Goal: Task Accomplishment & Management: Manage account settings

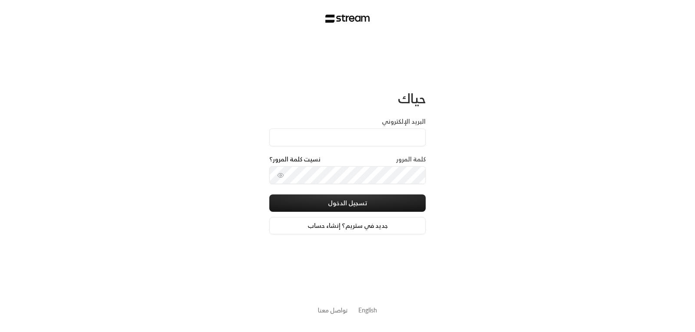
click at [385, 120] on label "البريد الإلكتروني" at bounding box center [404, 121] width 44 height 9
click at [385, 128] on input "البريد الإلكتروني" at bounding box center [347, 137] width 156 height 18
click at [379, 138] on input "البريد الإلكتروني" at bounding box center [347, 137] width 156 height 18
type input "[EMAIL_ADDRESS][DOMAIN_NAME]"
click at [379, 151] on div "البريد الإلكتروني [EMAIL_ADDRESS][DOMAIN_NAME]" at bounding box center [347, 136] width 156 height 38
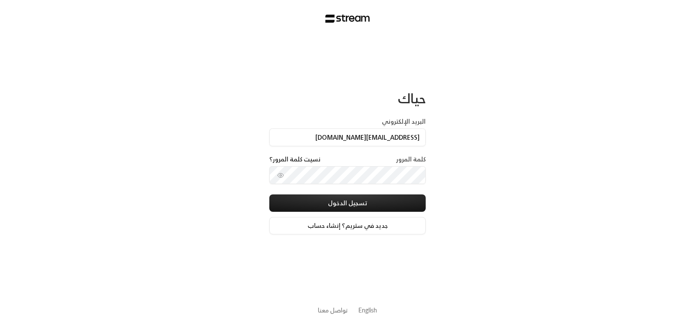
click at [379, 162] on div "كلمة المرور نسيت كلمة المرور؟" at bounding box center [347, 160] width 156 height 11
click at [418, 157] on label "كلمة المرور" at bounding box center [411, 159] width 30 height 9
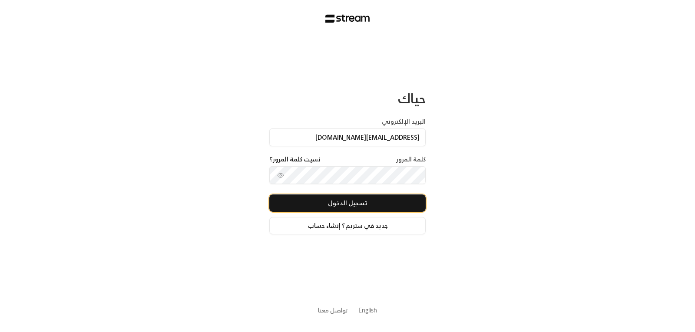
click at [352, 206] on button "تسجيل الدخول" at bounding box center [347, 202] width 156 height 17
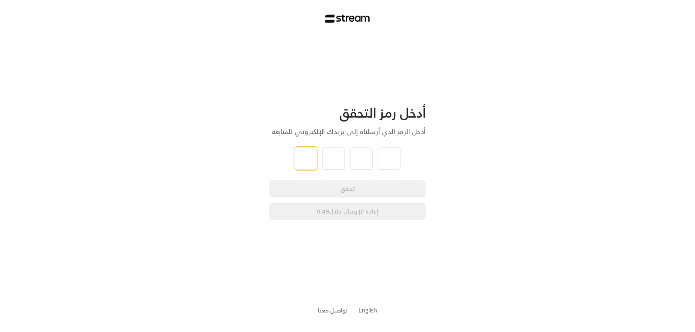
type input "7"
type input "8"
type input "7"
type input "4"
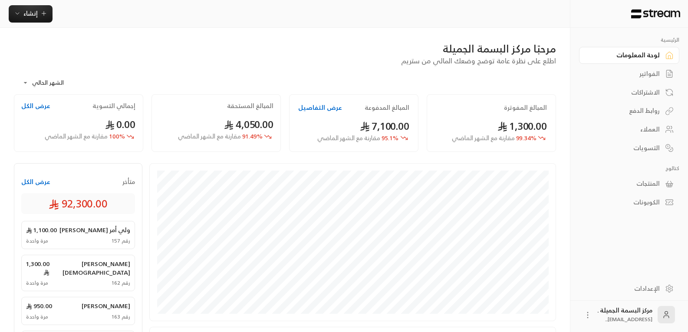
click at [648, 129] on div "العملاء" at bounding box center [625, 129] width 70 height 9
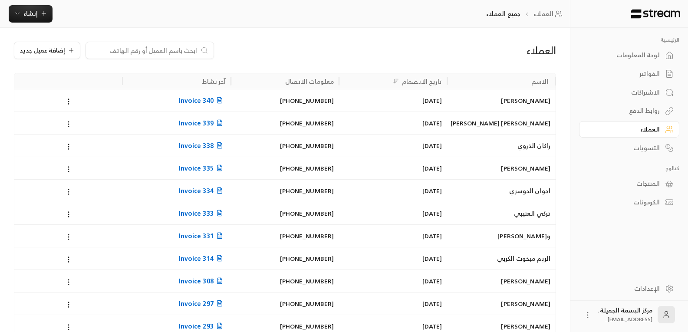
click at [166, 50] on input at bounding box center [144, 51] width 106 height 10
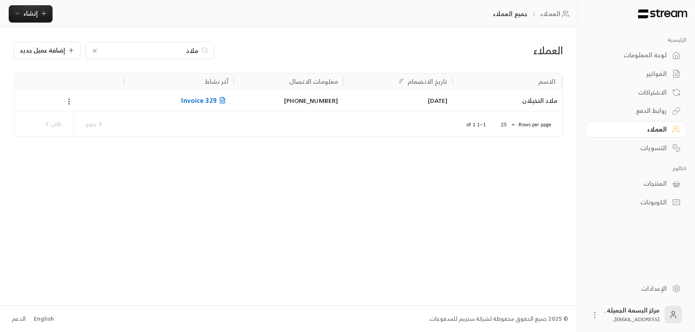
type input "ملاذ"
click at [534, 101] on div "ملاذ النخيلان" at bounding box center [507, 100] width 99 height 22
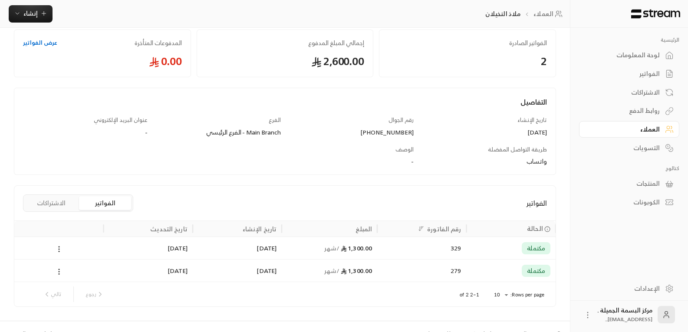
scroll to position [59, 0]
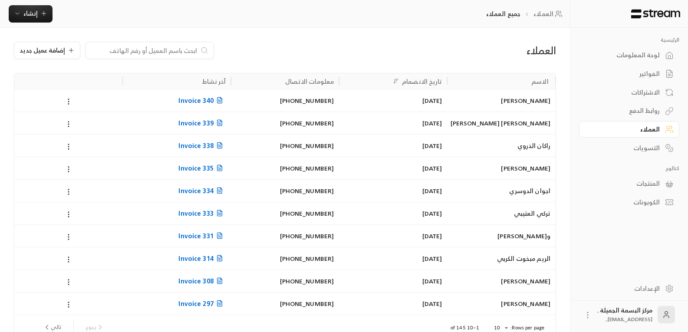
click at [153, 50] on input at bounding box center [144, 51] width 106 height 10
click at [176, 47] on input at bounding box center [144, 51] width 106 height 10
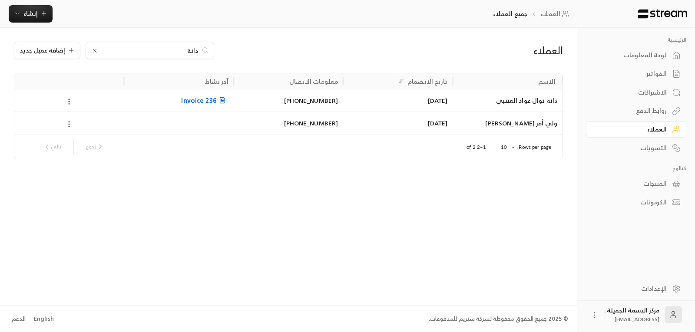
type input "دانة"
click at [520, 126] on div "ولي أمر [PERSON_NAME]" at bounding box center [507, 123] width 99 height 22
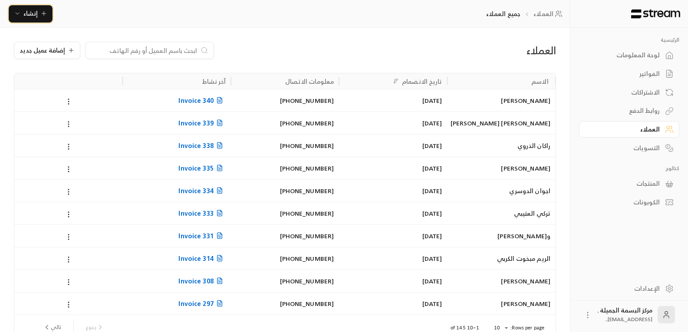
click at [35, 10] on span "إنشاء" at bounding box center [30, 13] width 14 height 11
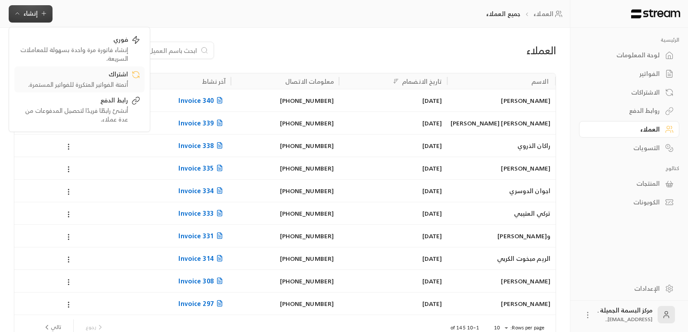
click at [107, 80] on div "أتمتة الفواتير المتكررة للفواتير المستمرة." at bounding box center [73, 84] width 109 height 9
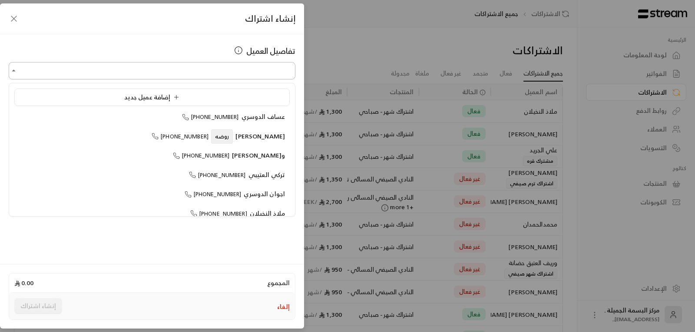
click at [188, 78] on input "اختر العميل" at bounding box center [152, 70] width 287 height 15
click at [211, 195] on span "[PHONE_NUMBER]" at bounding box center [182, 194] width 57 height 10
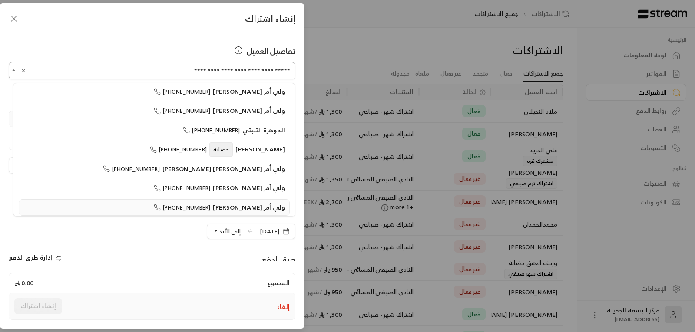
drag, startPoint x: 270, startPoint y: 71, endPoint x: 291, endPoint y: 69, distance: 20.9
click at [291, 69] on input "**********" at bounding box center [152, 70] width 287 height 15
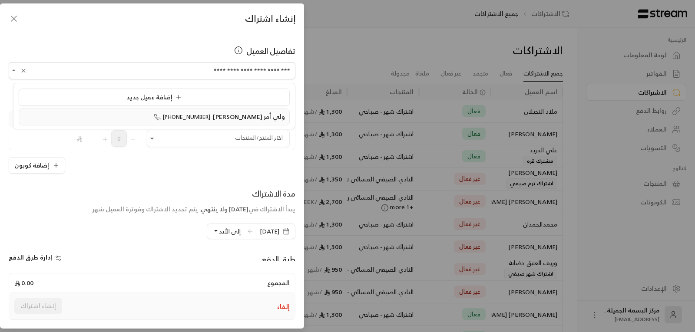
scroll to position [0, 0]
click at [371, 26] on div "**********" at bounding box center [347, 166] width 695 height 332
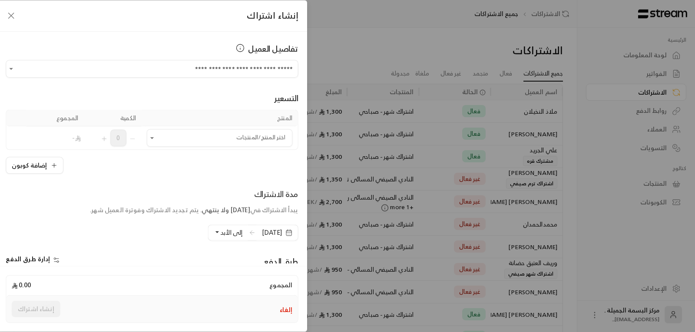
drag, startPoint x: 376, startPoint y: 53, endPoint x: 381, endPoint y: 69, distance: 17.2
click at [378, 58] on div "**********" at bounding box center [347, 166] width 695 height 332
click at [384, 76] on div "**********" at bounding box center [347, 166] width 695 height 332
click at [388, 93] on div "**********" at bounding box center [347, 166] width 695 height 332
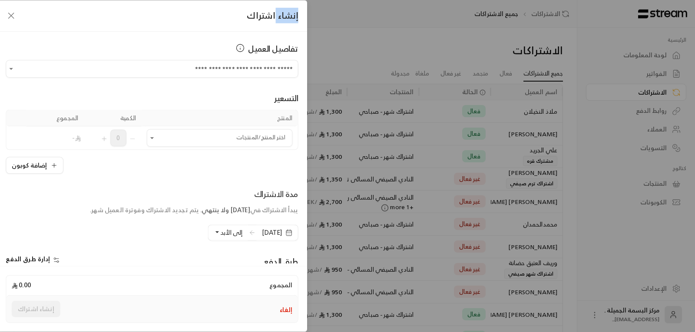
click at [388, 93] on div "**********" at bounding box center [347, 166] width 695 height 332
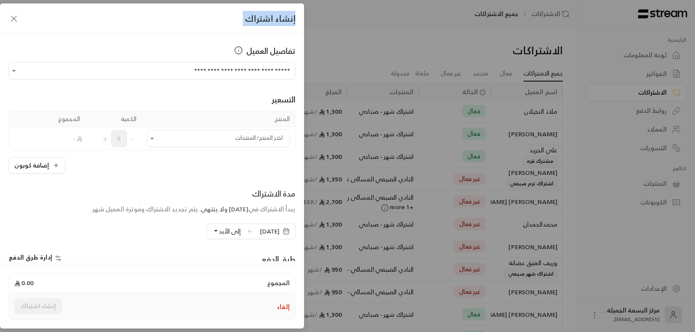
click at [388, 93] on div "**********" at bounding box center [347, 166] width 695 height 332
click at [389, 95] on div "**********" at bounding box center [347, 166] width 695 height 332
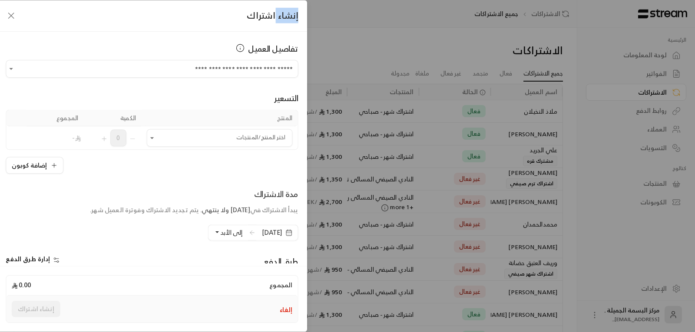
click at [389, 96] on div "**********" at bounding box center [347, 166] width 695 height 332
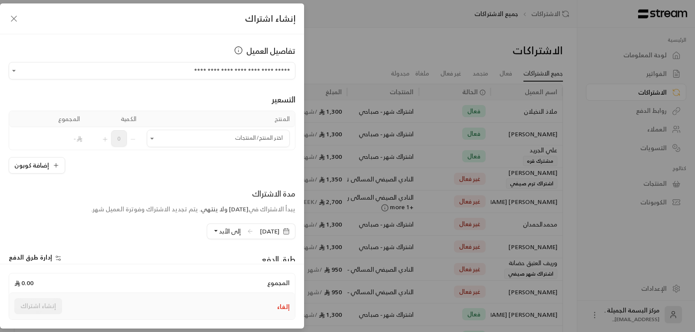
click at [389, 96] on div "**********" at bounding box center [347, 166] width 695 height 332
click at [15, 91] on div "التسعير المنتج الكمية المجموع اختر المنتج/المنتجات اختر المنتج/المنتجات 0 - إضا…" at bounding box center [152, 126] width 287 height 94
drag, startPoint x: 231, startPoint y: 57, endPoint x: 228, endPoint y: 108, distance: 50.9
click at [231, 66] on div "**********" at bounding box center [152, 62] width 287 height 35
drag, startPoint x: 228, startPoint y: 108, endPoint x: 234, endPoint y: 125, distance: 17.8
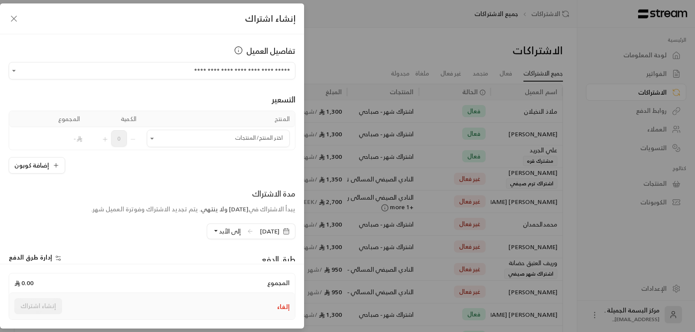
click at [227, 109] on div "التسعير المنتج الكمية المجموع اختر المنتج/المنتجات اختر المنتج/المنتجات 0 - إضا…" at bounding box center [152, 126] width 287 height 94
click at [234, 125] on th "المنتج" at bounding box center [218, 119] width 153 height 16
click at [304, 32] on div "**********" at bounding box center [347, 166] width 695 height 332
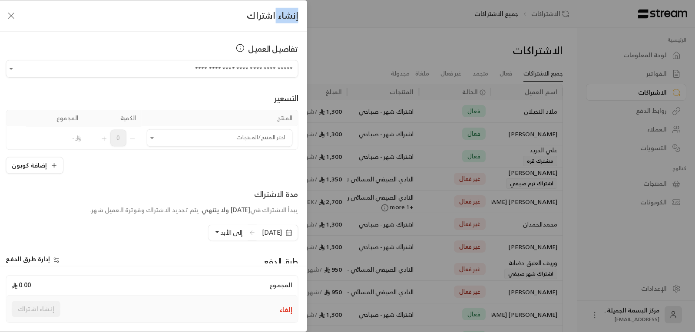
click at [304, 32] on div "إنشاء اشتراك" at bounding box center [152, 15] width 310 height 31
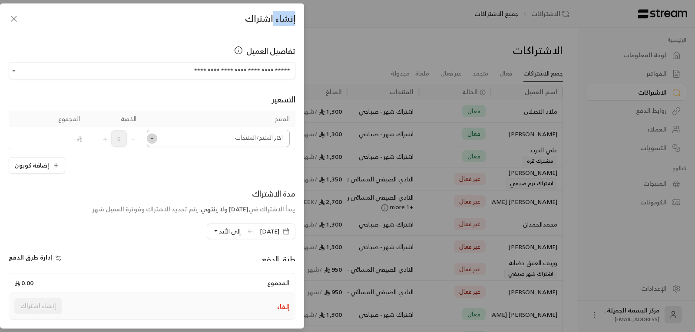
click at [156, 140] on icon "Open" at bounding box center [152, 138] width 9 height 9
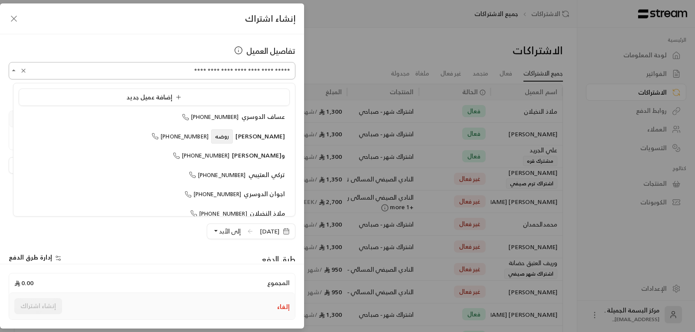
scroll to position [1474, 0]
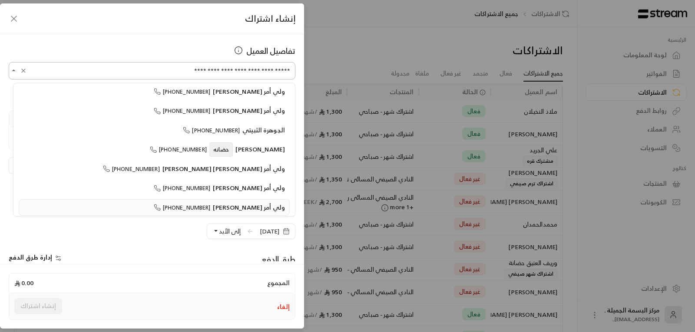
drag, startPoint x: 271, startPoint y: 72, endPoint x: 289, endPoint y: 73, distance: 17.8
click at [289, 73] on input "**********" at bounding box center [152, 70] width 287 height 15
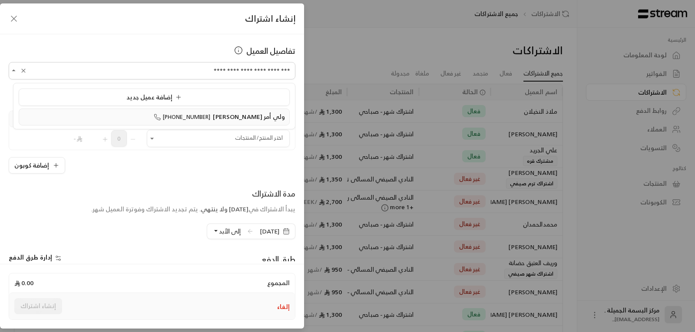
click at [263, 115] on span "ولي أمر [PERSON_NAME]" at bounding box center [249, 116] width 72 height 11
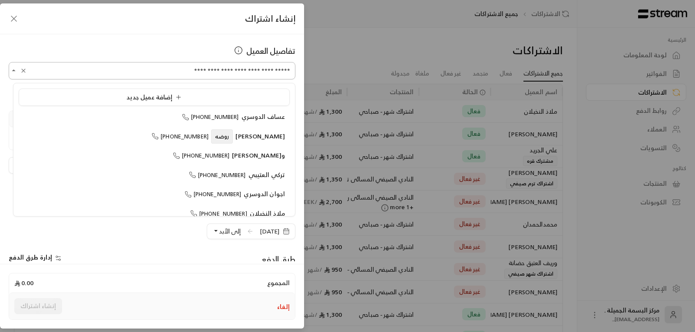
scroll to position [1474, 0]
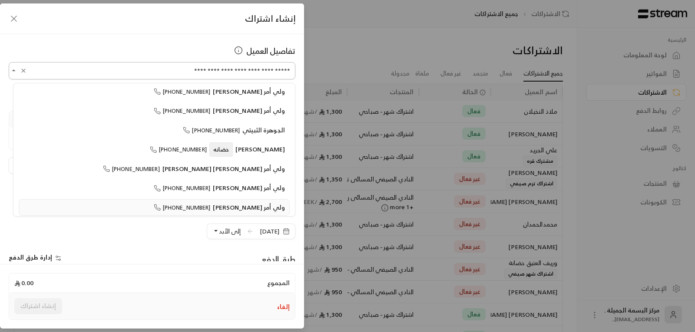
drag, startPoint x: 270, startPoint y: 72, endPoint x: 290, endPoint y: 72, distance: 20.0
click at [290, 72] on input "**********" at bounding box center [152, 70] width 287 height 15
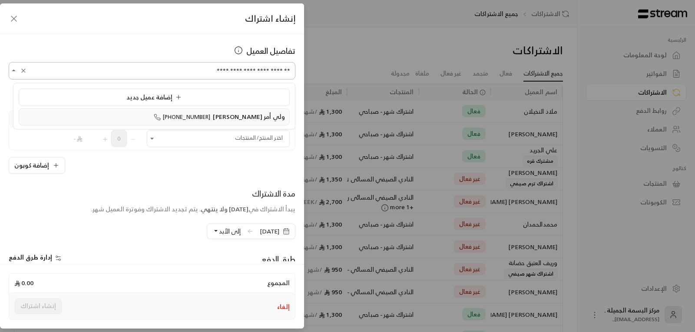
scroll to position [0, 0]
drag, startPoint x: 264, startPoint y: 117, endPoint x: 279, endPoint y: 118, distance: 15.2
click at [279, 118] on span "ولي أمر [PERSON_NAME]" at bounding box center [249, 116] width 72 height 11
type input "**********"
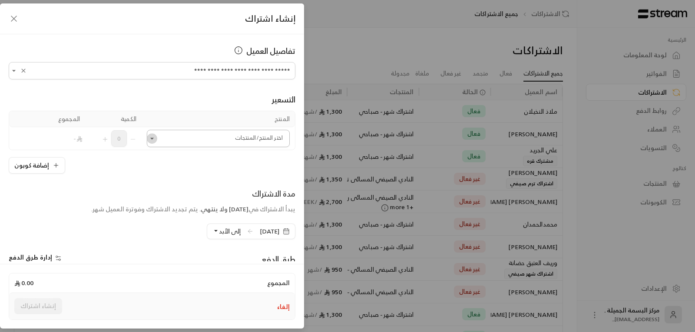
click at [156, 141] on icon "Open" at bounding box center [152, 138] width 9 height 9
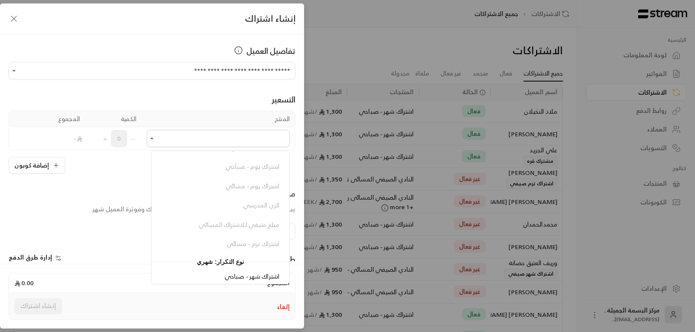
scroll to position [184, 0]
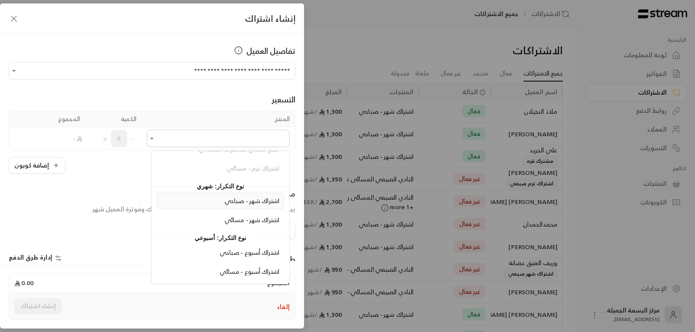
click at [245, 203] on span "اشتراك شهر - صباحي" at bounding box center [251, 200] width 55 height 11
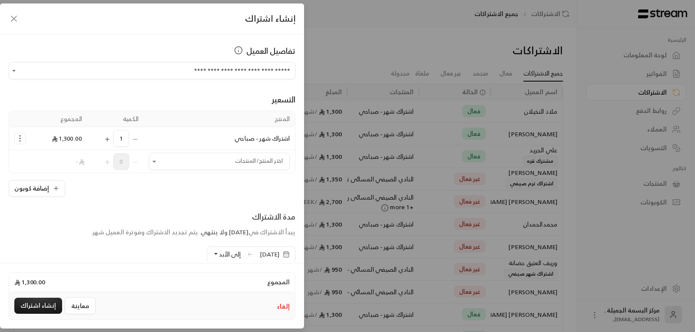
click at [282, 254] on span "[DATE]" at bounding box center [275, 254] width 30 height 9
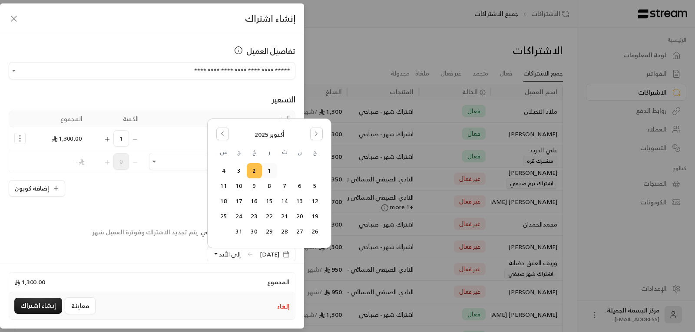
click at [269, 171] on button "1" at bounding box center [269, 171] width 14 height 14
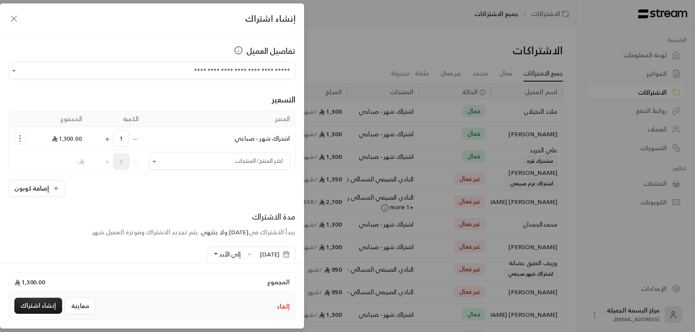
click at [212, 254] on button "إلى الأبد" at bounding box center [226, 254] width 28 height 15
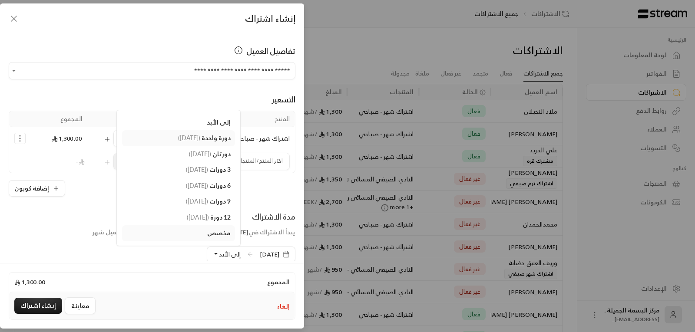
click at [201, 139] on span "دورة واحدة" at bounding box center [215, 137] width 29 height 7
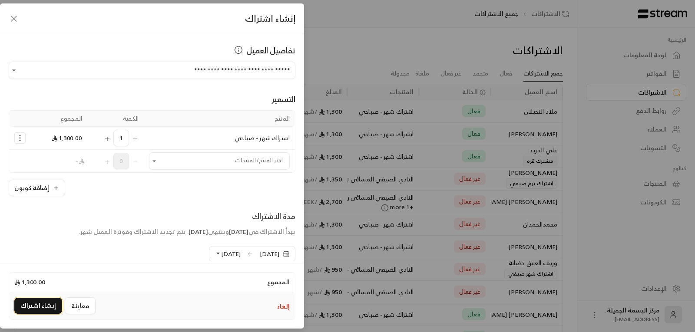
click at [48, 306] on button "إنشاء اشتراك" at bounding box center [38, 306] width 48 height 16
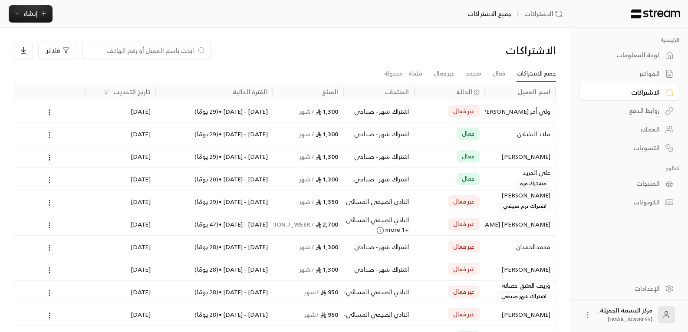
click at [507, 112] on div "ولي أمر [PERSON_NAME]" at bounding box center [520, 111] width 60 height 22
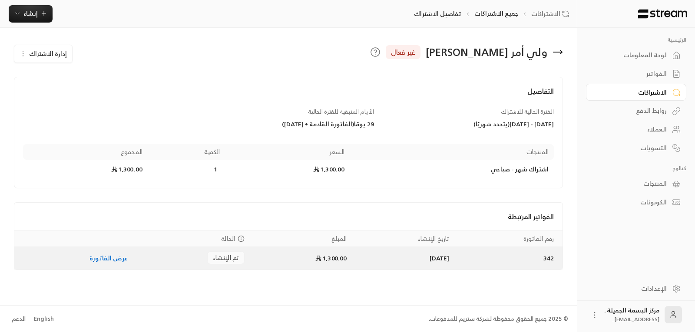
click at [99, 258] on link "عرض الفاتورة" at bounding box center [108, 258] width 38 height 11
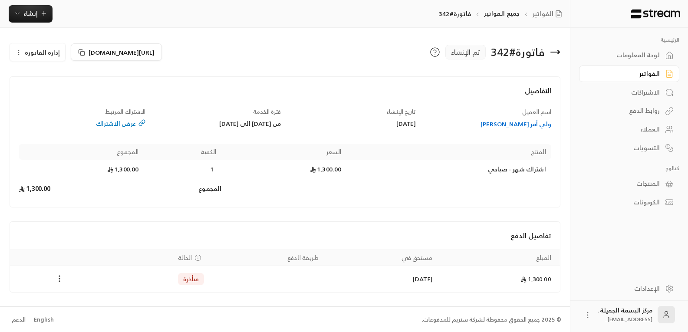
click at [59, 279] on circle "Payments" at bounding box center [59, 278] width 1 height 1
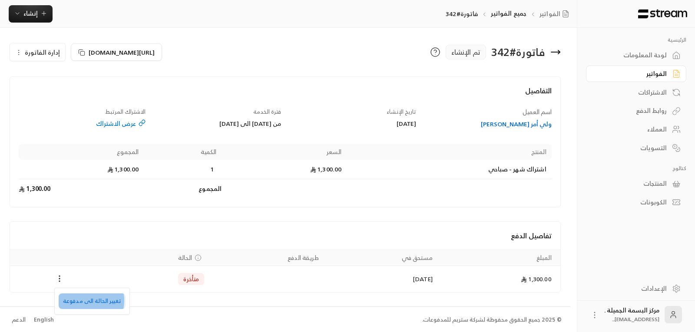
click at [80, 300] on li "تغيير الحالة الى مدفوعة" at bounding box center [92, 301] width 67 height 16
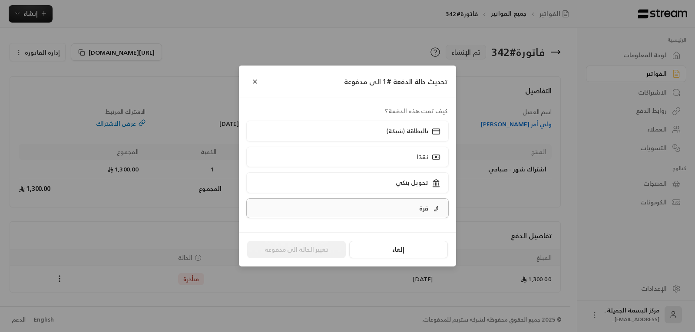
click at [419, 211] on p "قرة" at bounding box center [423, 208] width 9 height 9
click at [296, 248] on button "تغيير الحالة الى مدفوعة" at bounding box center [296, 249] width 99 height 17
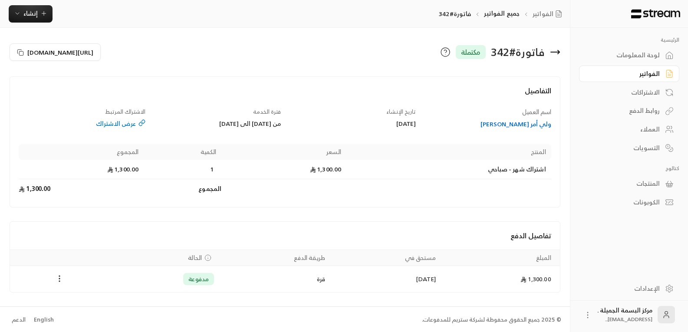
click at [520, 126] on div "ولي أمر [PERSON_NAME]" at bounding box center [488, 124] width 127 height 9
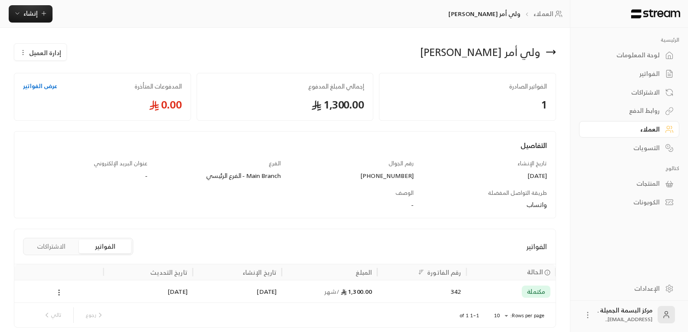
click at [43, 47] on button "إدارة العميل" at bounding box center [40, 52] width 52 height 17
click at [53, 78] on link "تعديل" at bounding box center [47, 78] width 54 height 16
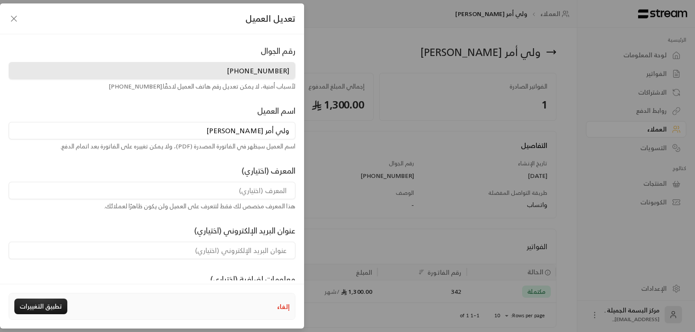
drag, startPoint x: 266, startPoint y: 132, endPoint x: 291, endPoint y: 135, distance: 25.3
click at [291, 135] on input "ولي أمر [PERSON_NAME]" at bounding box center [152, 130] width 287 height 17
drag, startPoint x: 265, startPoint y: 132, endPoint x: 297, endPoint y: 131, distance: 32.2
click at [297, 131] on div "اسم العميل ولي أمر دانة الشهري اسم العميل سيظهر في الفاتورة المصدرة (PDF)، ولا …" at bounding box center [151, 128] width 295 height 46
click at [263, 130] on input "ولي أمر [PERSON_NAME]" at bounding box center [152, 130] width 287 height 17
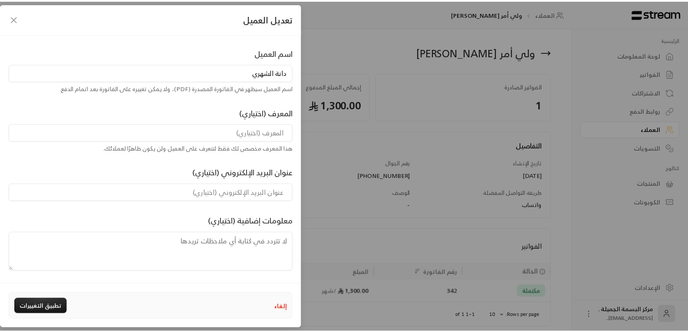
scroll to position [59, 0]
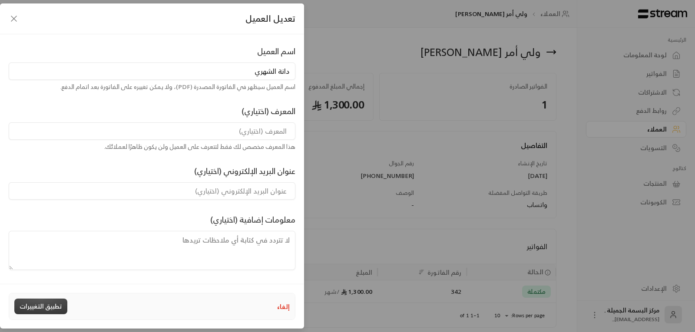
type input "دانة الشهري"
click at [46, 305] on button "تطبيق التغييرات" at bounding box center [40, 307] width 53 height 16
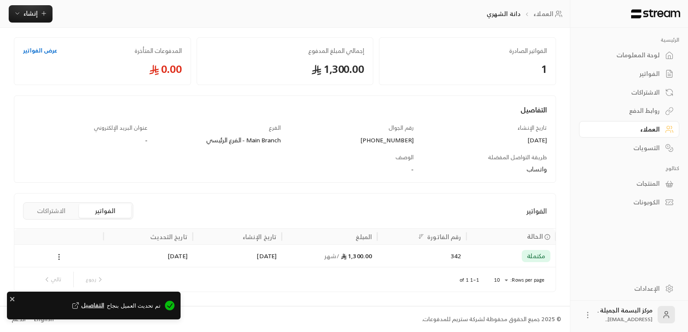
scroll to position [36, 0]
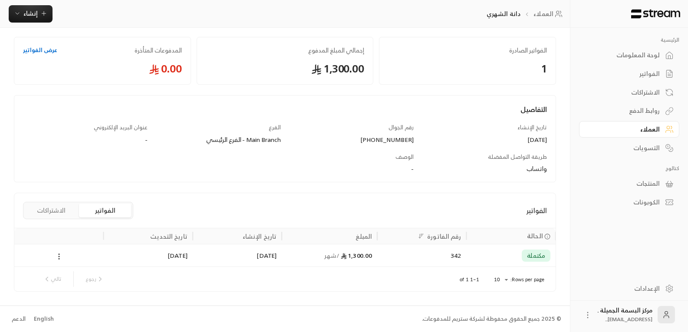
click at [648, 131] on div "العملاء" at bounding box center [625, 129] width 70 height 9
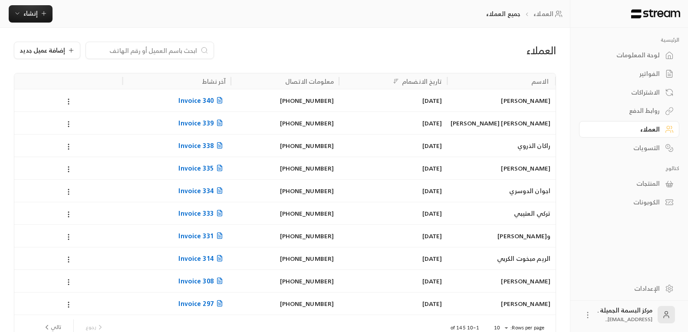
click at [650, 147] on div "التسويات" at bounding box center [625, 148] width 70 height 9
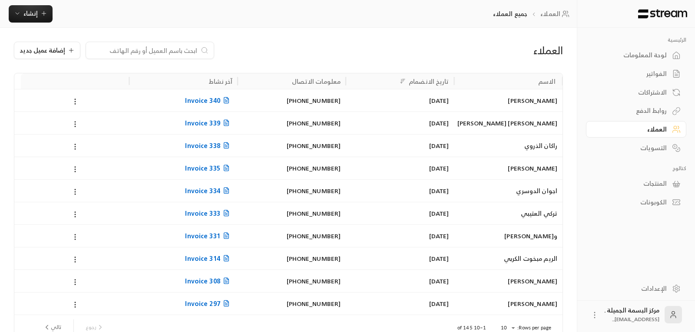
click at [650, 147] on div "التسويات" at bounding box center [631, 148] width 70 height 9
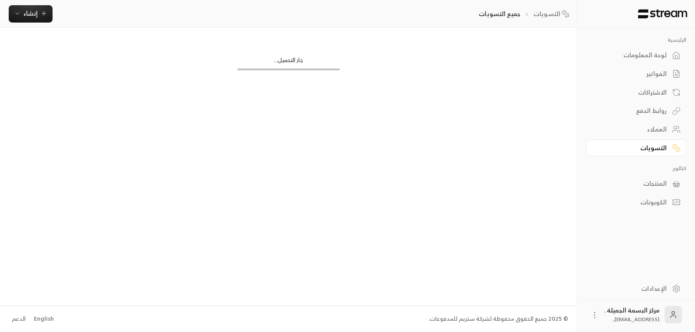
click at [649, 151] on div "التسويات" at bounding box center [631, 148] width 70 height 9
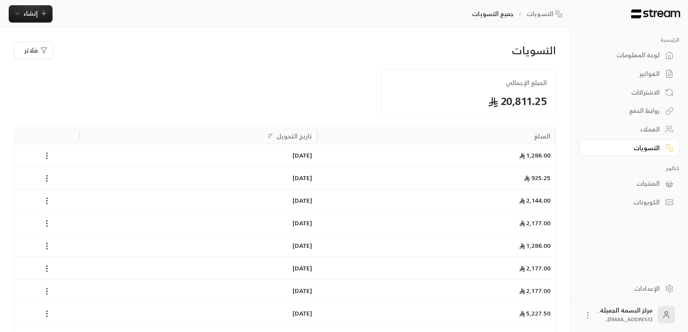
drag, startPoint x: 650, startPoint y: 131, endPoint x: 645, endPoint y: 130, distance: 5.7
click at [649, 131] on div "العملاء" at bounding box center [625, 129] width 70 height 9
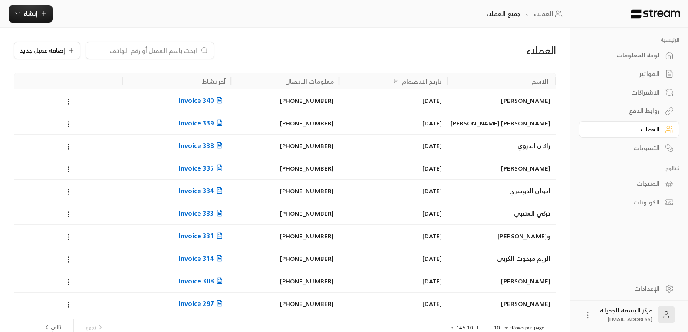
click at [130, 53] on input at bounding box center [144, 51] width 106 height 10
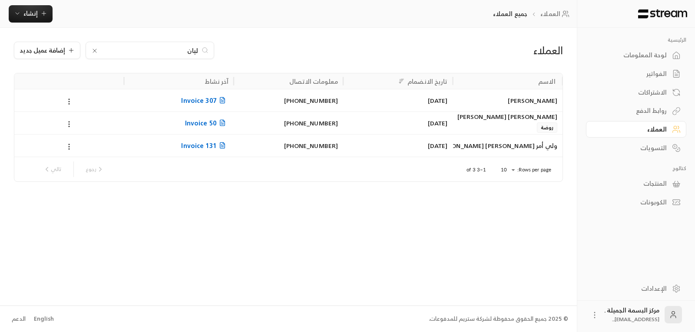
type input "ليان"
click at [540, 104] on div "[PERSON_NAME]" at bounding box center [507, 100] width 99 height 22
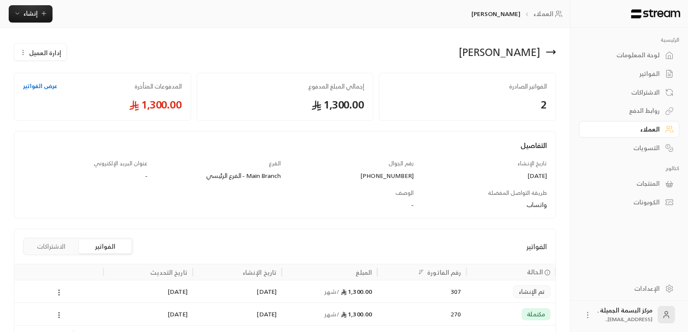
click at [33, 87] on link "عرض الفواتير" at bounding box center [40, 86] width 34 height 9
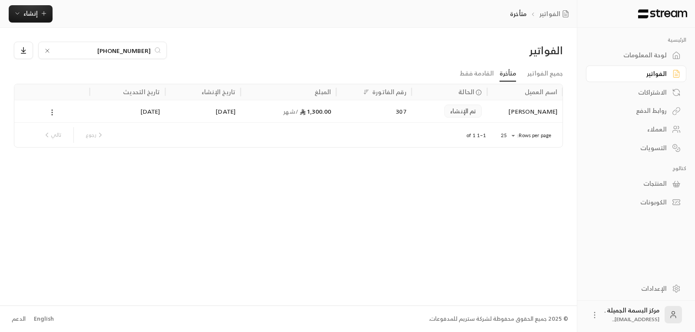
click at [52, 114] on icon at bounding box center [52, 113] width 8 height 8
click at [54, 112] on div at bounding box center [347, 166] width 695 height 332
click at [49, 114] on icon at bounding box center [52, 113] width 8 height 8
click at [59, 136] on li "عرض" at bounding box center [62, 135] width 22 height 16
click at [652, 132] on div "العملاء" at bounding box center [631, 129] width 70 height 9
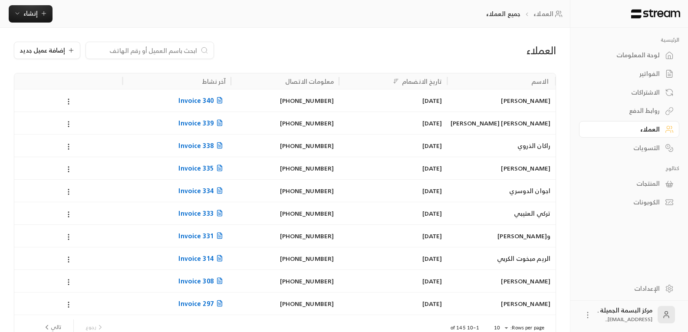
click at [111, 52] on input at bounding box center [144, 51] width 106 height 10
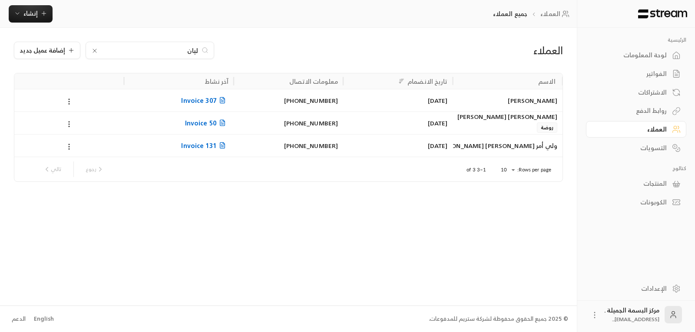
type input "ليان"
click at [534, 100] on div "[PERSON_NAME]" at bounding box center [507, 100] width 99 height 22
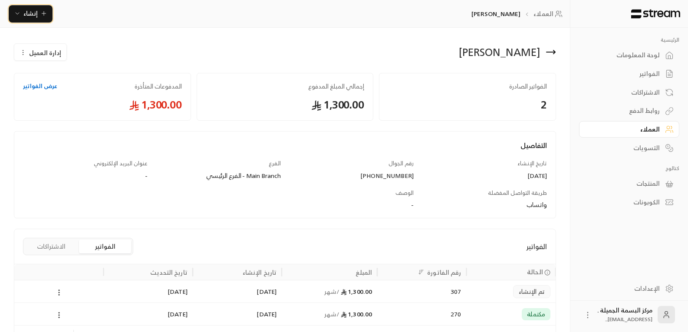
click at [34, 15] on span "إنشاء" at bounding box center [30, 13] width 14 height 11
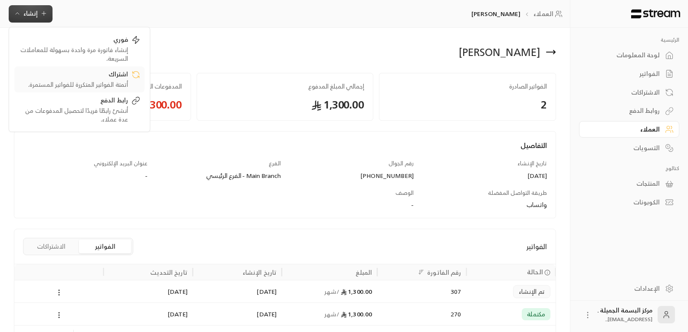
click at [115, 77] on div "اشتراك" at bounding box center [73, 75] width 109 height 10
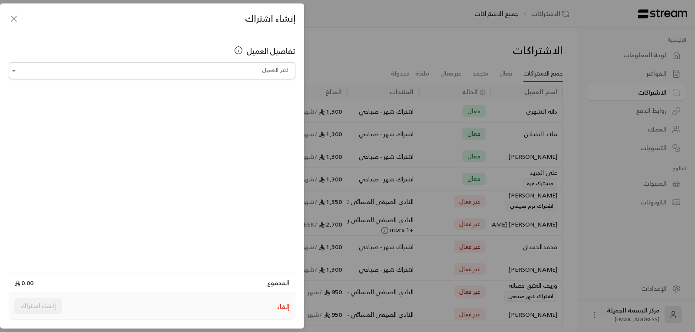
click at [241, 68] on input "اختر العميل" at bounding box center [152, 70] width 287 height 15
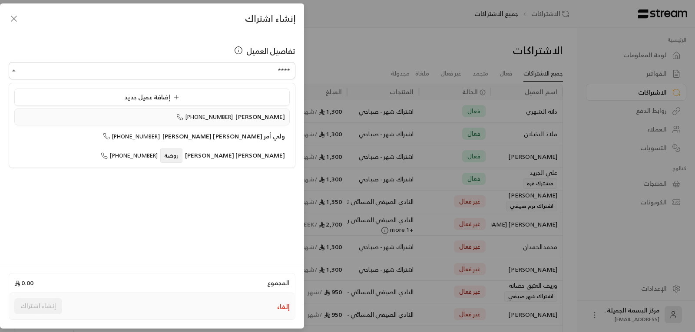
click at [254, 118] on span "[PERSON_NAME]" at bounding box center [259, 116] width 49 height 11
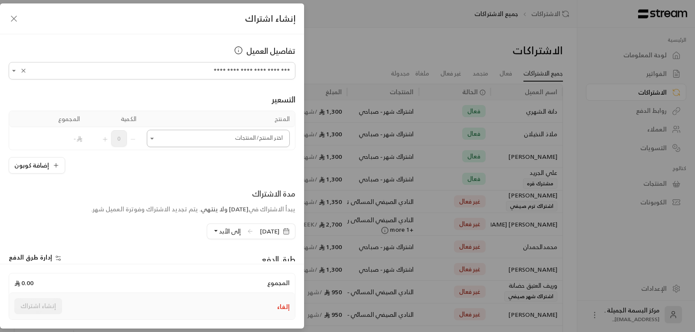
click at [154, 138] on icon "Open" at bounding box center [151, 139] width 3 height 2
type input "**********"
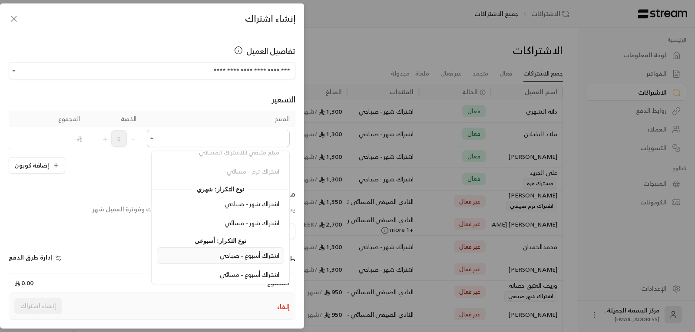
scroll to position [184, 0]
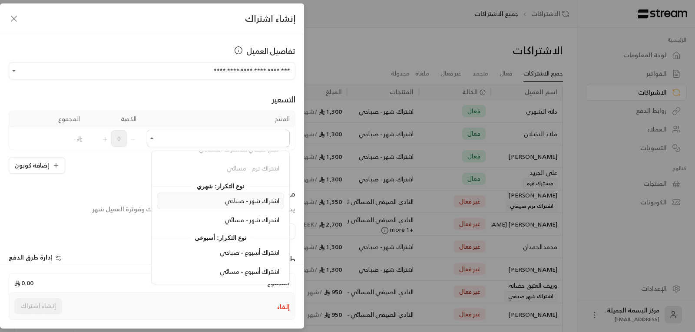
click at [228, 203] on span "اشتراك شهر - صباحي" at bounding box center [251, 200] width 55 height 11
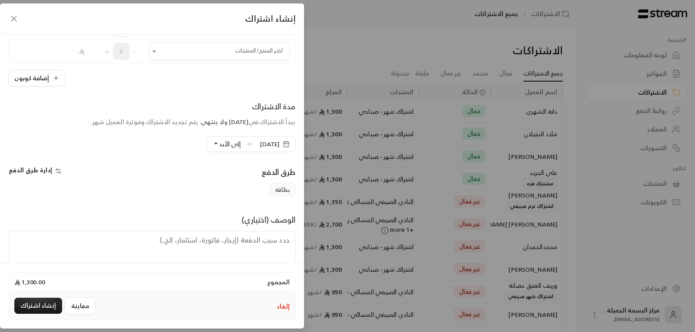
scroll to position [129, 0]
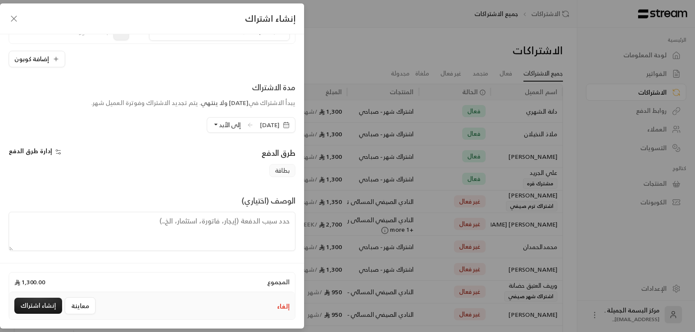
click at [284, 125] on icon "button" at bounding box center [286, 125] width 7 height 7
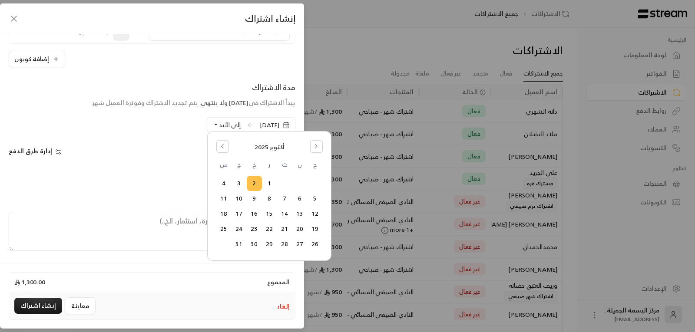
click at [212, 125] on button "إلى الأبد" at bounding box center [226, 125] width 28 height 15
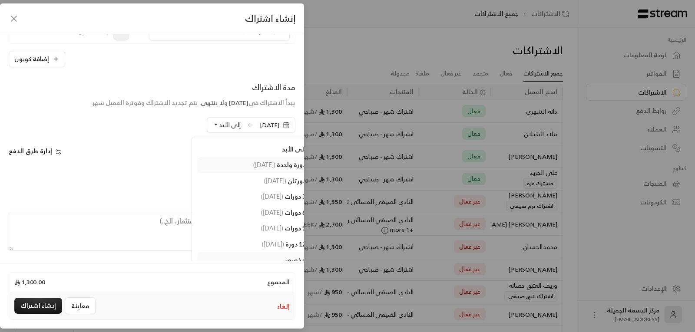
click at [262, 165] on span "( [DATE] )" at bounding box center [264, 164] width 22 height 7
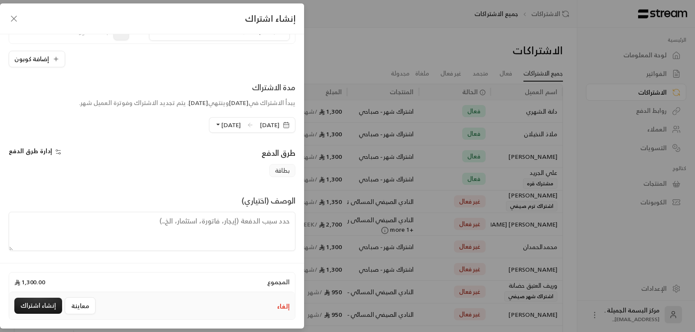
click at [258, 220] on textarea at bounding box center [152, 231] width 287 height 39
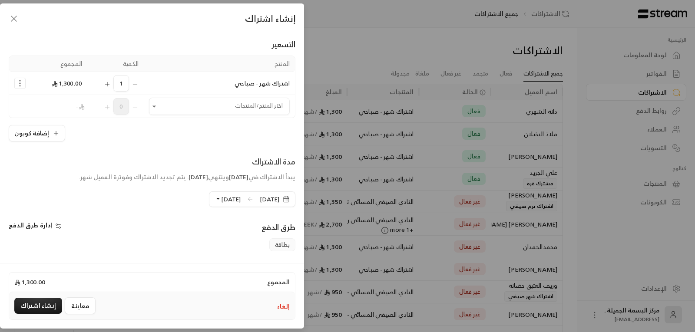
scroll to position [0, 0]
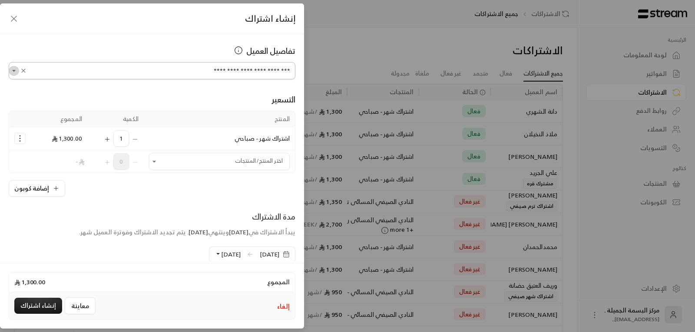
click at [18, 67] on icon "Open" at bounding box center [14, 70] width 9 height 9
type textarea "فاتورة"
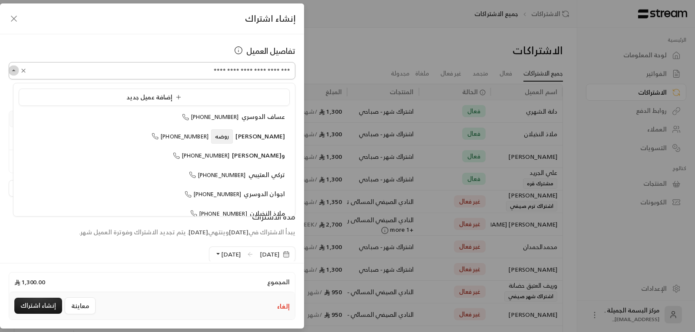
click at [18, 67] on icon "Close" at bounding box center [14, 70] width 9 height 9
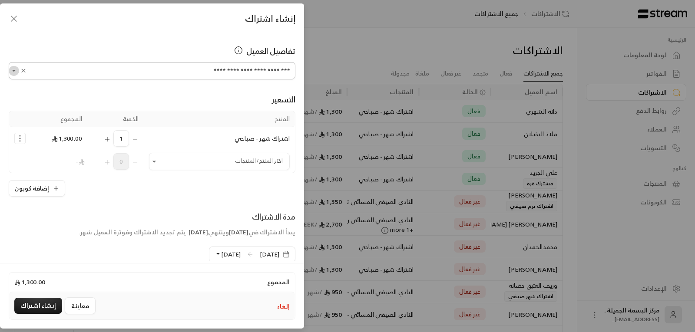
click at [18, 67] on icon "Open" at bounding box center [14, 70] width 9 height 9
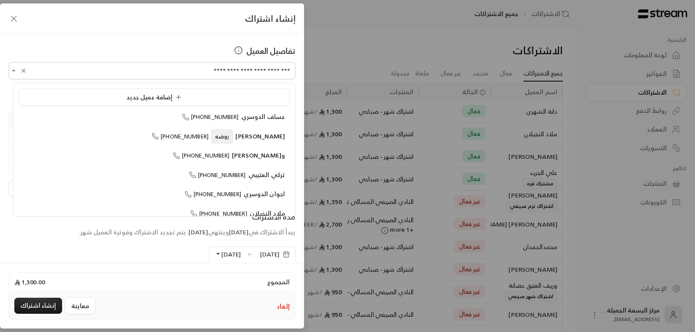
scroll to position [952, 0]
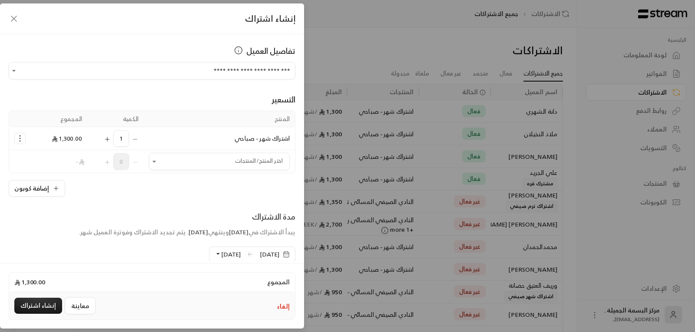
click at [31, 51] on div "تفاصيل العميل" at bounding box center [152, 51] width 287 height 12
click at [32, 53] on div "تفاصيل العميل" at bounding box center [152, 51] width 287 height 12
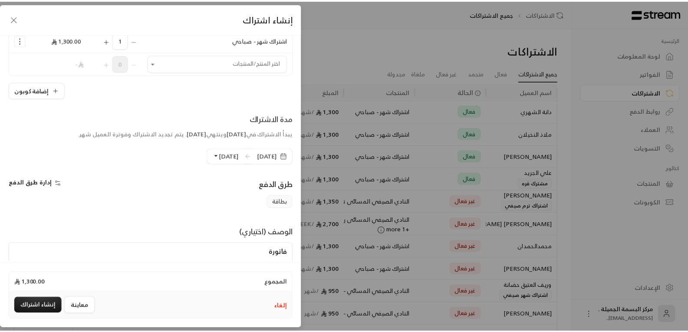
scroll to position [129, 0]
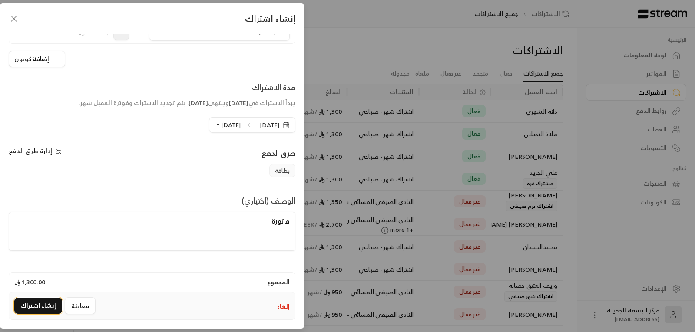
click at [30, 306] on button "إنشاء اشتراك" at bounding box center [38, 306] width 48 height 16
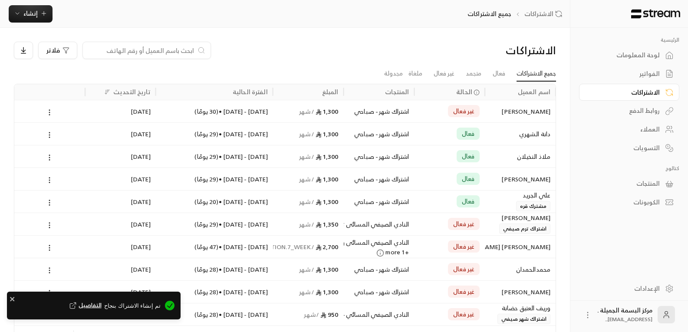
click at [523, 113] on div "[PERSON_NAME]" at bounding box center [520, 111] width 60 height 22
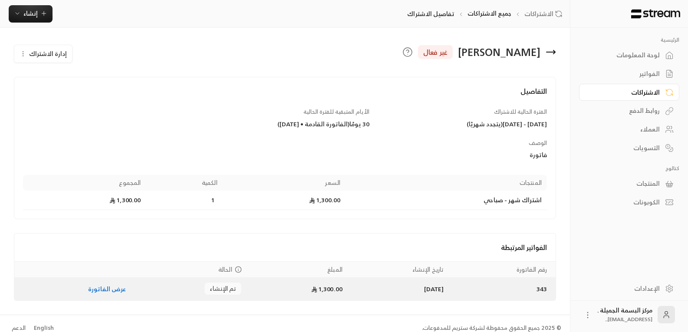
click at [101, 293] on link "عرض الفاتورة" at bounding box center [107, 288] width 38 height 11
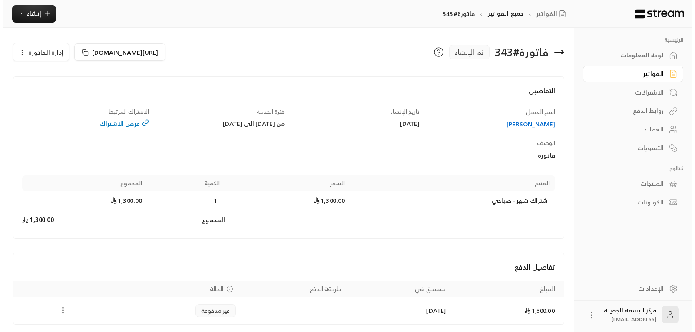
scroll to position [33, 0]
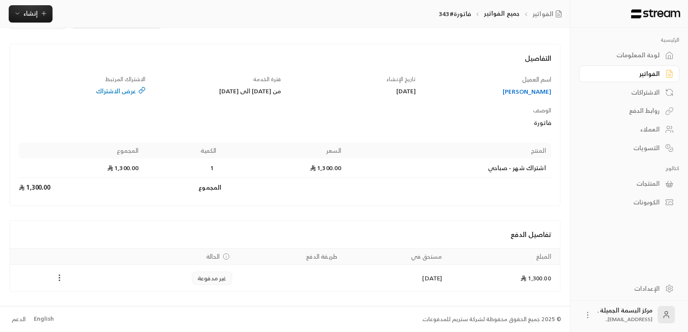
click at [59, 279] on icon "Payments" at bounding box center [59, 277] width 9 height 9
click at [87, 300] on li "تغيير الحالة الى مدفوعة" at bounding box center [92, 301] width 67 height 16
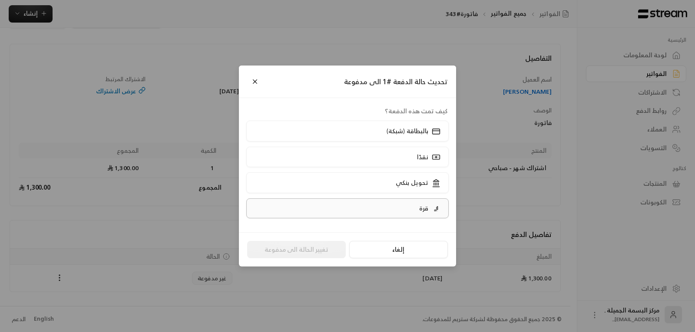
click at [415, 209] on label "قرة" at bounding box center [347, 208] width 203 height 20
click at [295, 252] on button "تغيير الحالة الى مدفوعة" at bounding box center [296, 249] width 99 height 17
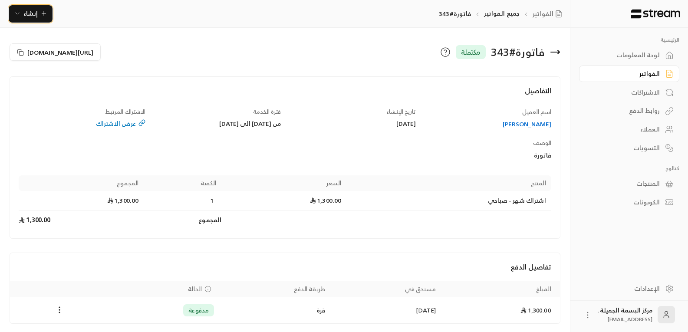
click at [41, 12] on icon "button" at bounding box center [43, 13] width 7 height 7
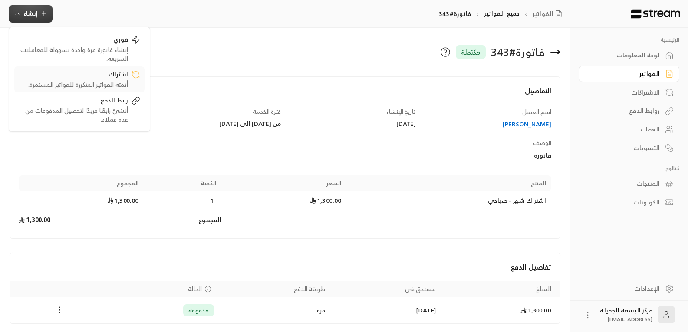
click at [112, 80] on div "أتمتة الفواتير المتكررة للفواتير المستمرة." at bounding box center [73, 84] width 109 height 9
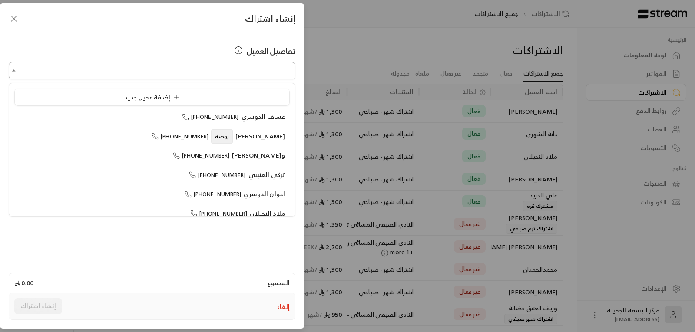
click at [219, 73] on input "اختر العميل" at bounding box center [152, 70] width 287 height 15
click at [228, 175] on span "[PHONE_NUMBER]" at bounding box center [217, 175] width 57 height 10
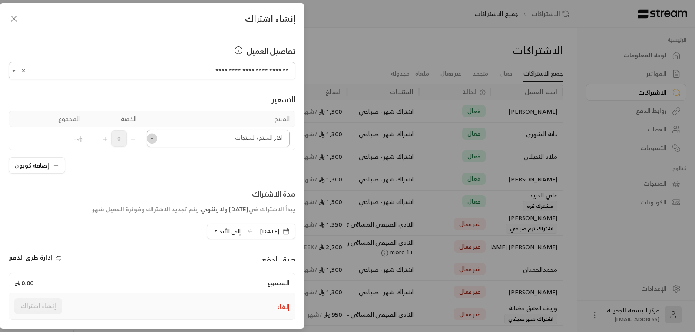
click at [156, 142] on icon "Open" at bounding box center [152, 138] width 9 height 9
type input "**********"
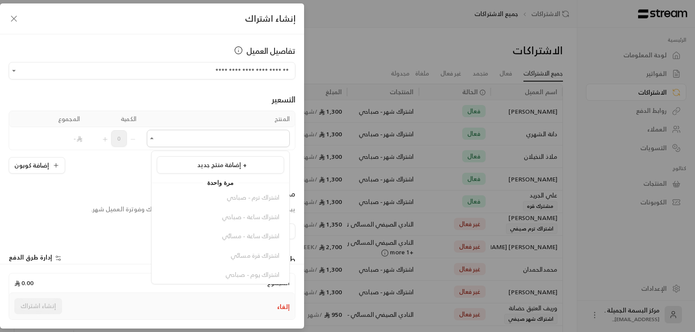
scroll to position [184, 0]
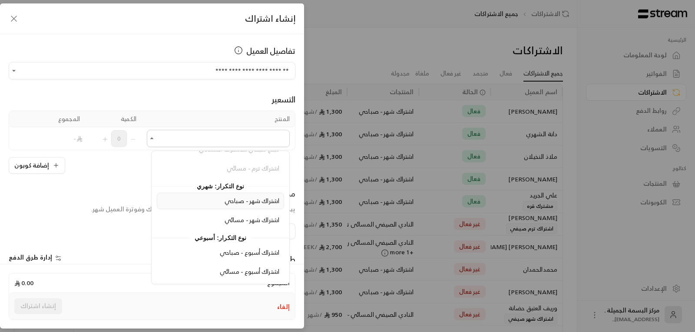
click at [240, 202] on span "اشتراك شهر - صباحي" at bounding box center [251, 200] width 55 height 11
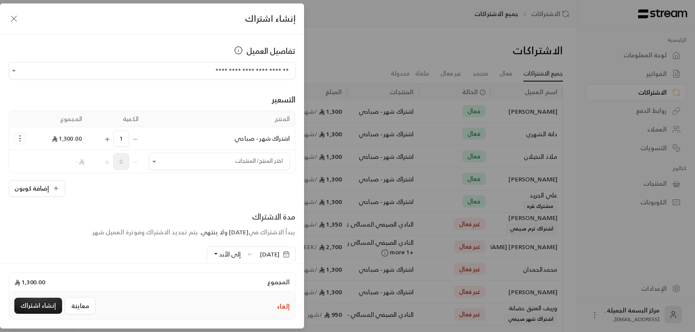
click at [219, 256] on span "إلى الأبد" at bounding box center [230, 254] width 22 height 11
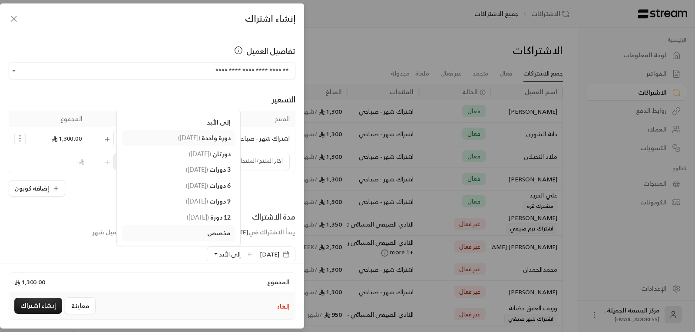
click at [206, 142] on span "دورة واحدة" at bounding box center [215, 137] width 29 height 7
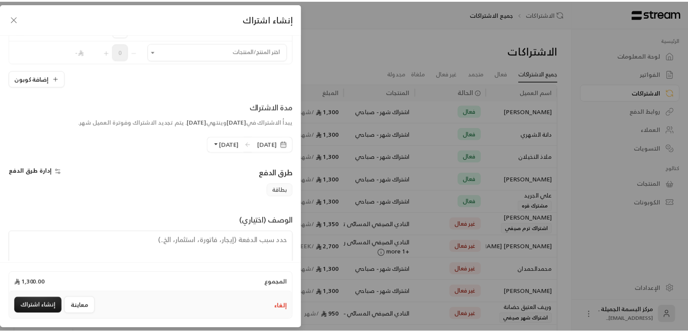
scroll to position [129, 0]
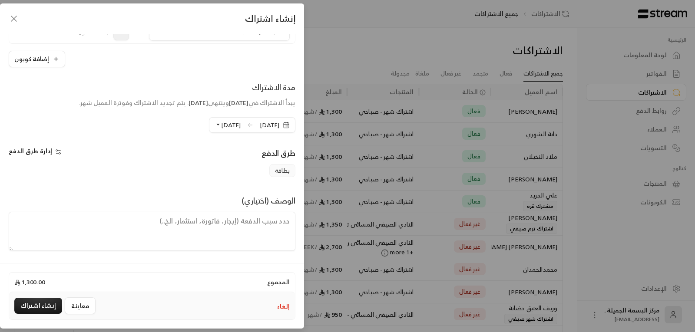
click at [246, 219] on textarea at bounding box center [152, 231] width 287 height 39
type textarea "فاتورة"
click at [46, 300] on button "إنشاء اشتراك" at bounding box center [38, 306] width 48 height 16
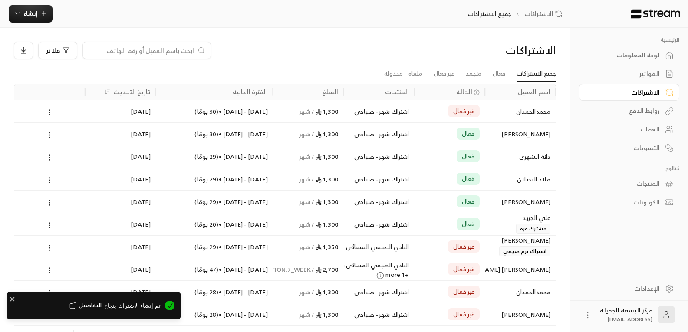
click at [518, 110] on div "محمدالحمدان" at bounding box center [520, 111] width 60 height 22
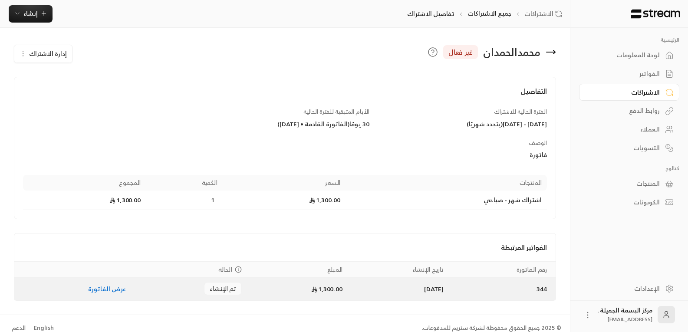
click at [112, 289] on link "عرض الفاتورة" at bounding box center [107, 288] width 38 height 11
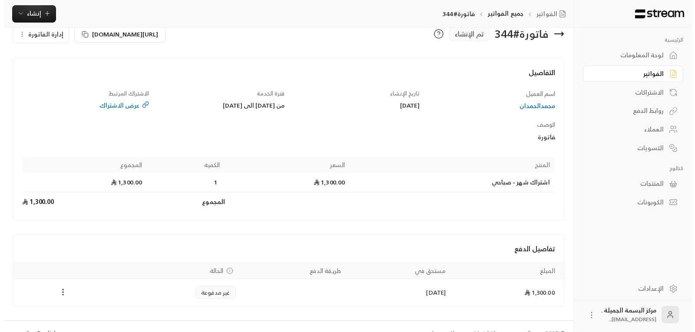
scroll to position [33, 0]
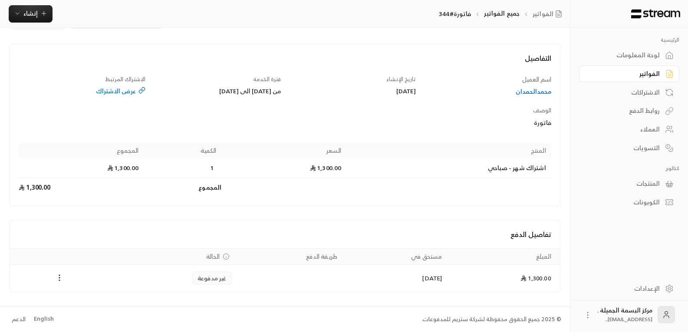
click at [63, 275] on icon "Payments" at bounding box center [59, 277] width 9 height 9
click at [89, 306] on li "تغيير الحالة الى مدفوعة" at bounding box center [92, 301] width 67 height 16
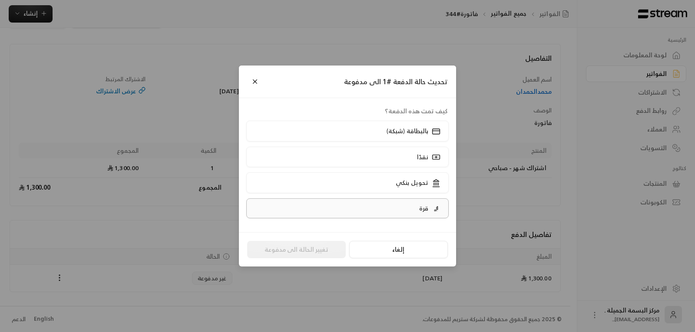
click at [418, 207] on div "قرة" at bounding box center [428, 208] width 25 height 9
click at [293, 249] on button "تغيير الحالة الى مدفوعة" at bounding box center [296, 249] width 99 height 17
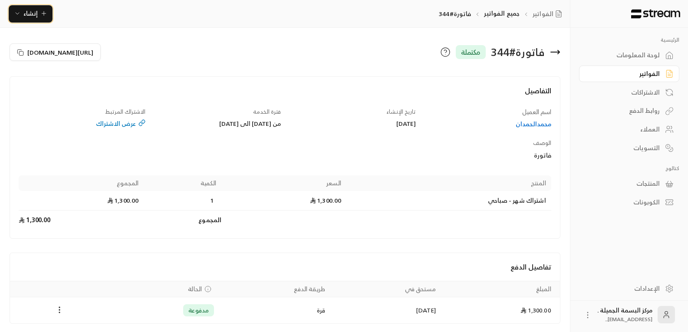
click at [22, 10] on span "إنشاء" at bounding box center [30, 13] width 33 height 11
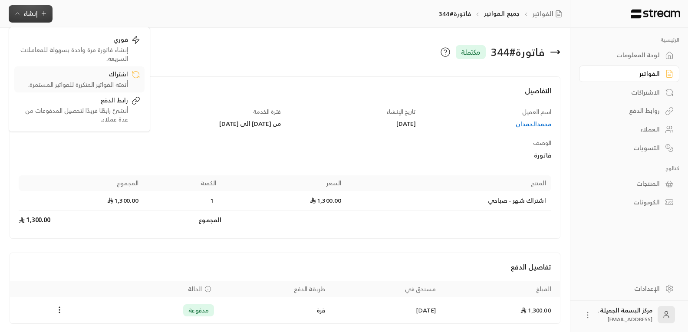
click at [106, 82] on div "أتمتة الفواتير المتكررة للفواتير المستمرة." at bounding box center [73, 84] width 109 height 9
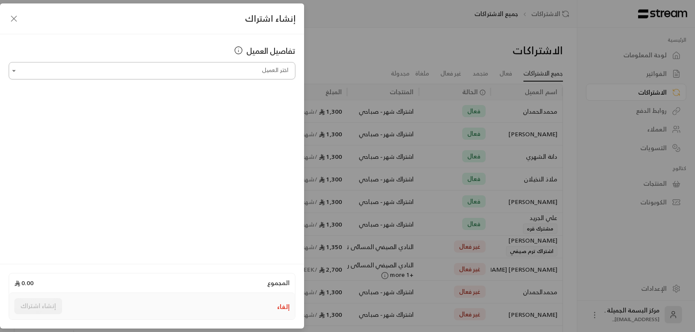
click at [248, 69] on input "اختر العميل" at bounding box center [152, 70] width 287 height 15
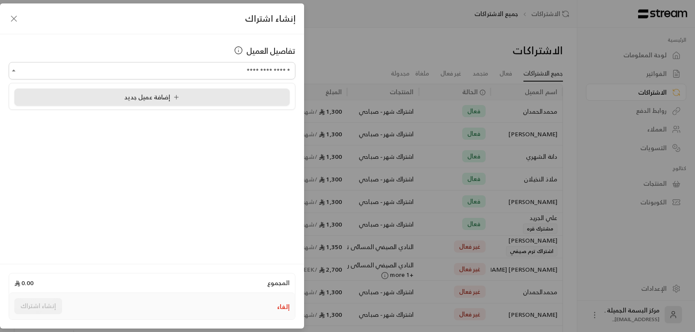
click at [152, 99] on span "إضافة عميل جديد" at bounding box center [153, 97] width 59 height 11
type input "**********"
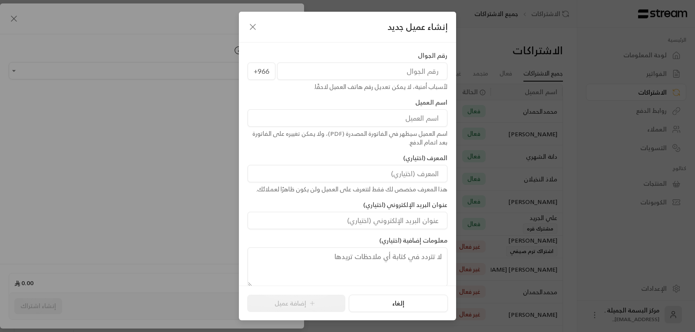
click at [402, 78] on input "tel" at bounding box center [362, 71] width 170 height 17
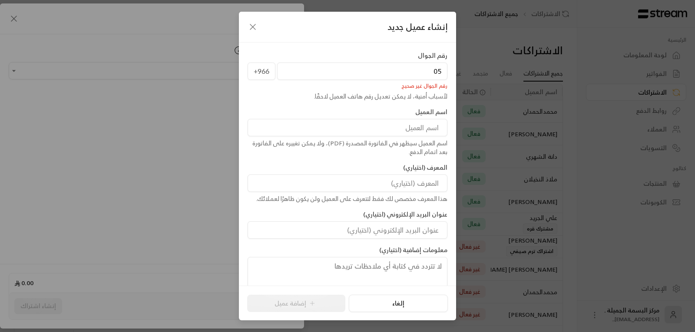
type input "0"
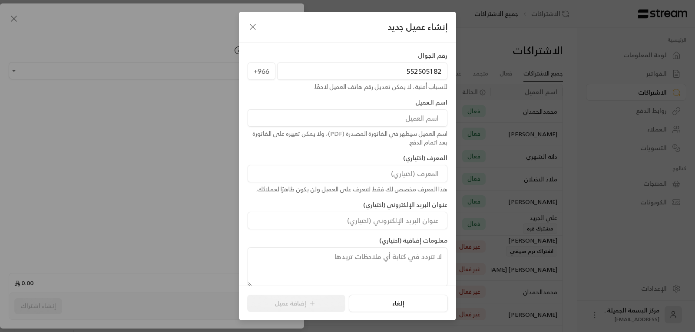
type input "552505182"
click at [403, 121] on input at bounding box center [347, 117] width 200 height 17
click at [383, 122] on input at bounding box center [347, 117] width 200 height 17
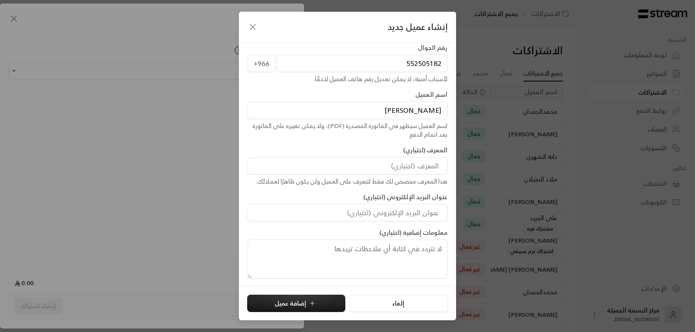
scroll to position [10, 0]
type input "[PERSON_NAME]"
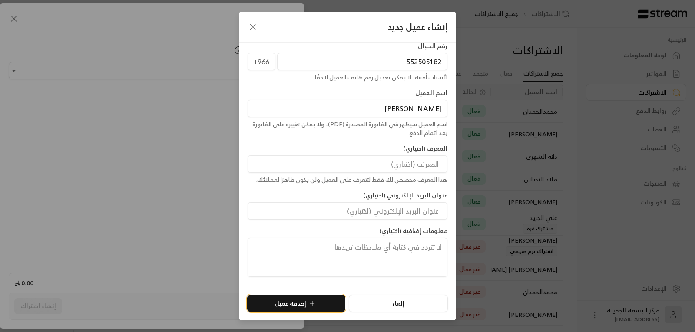
click at [290, 306] on button "إضافة عميل" at bounding box center [296, 303] width 98 height 17
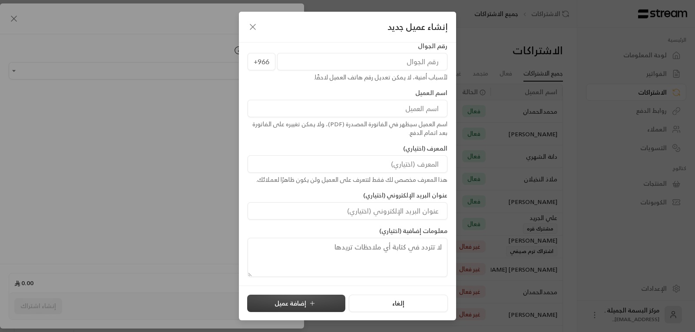
type input "**********"
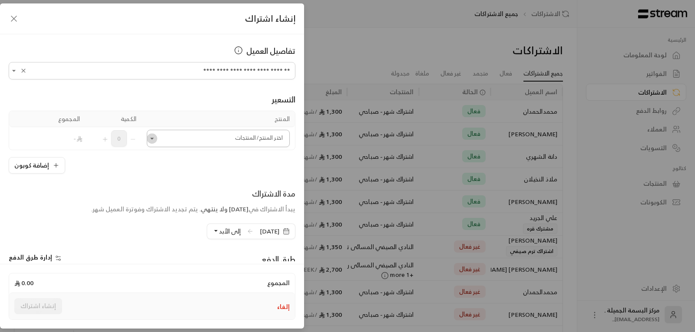
click at [155, 141] on icon "Open" at bounding box center [152, 138] width 9 height 9
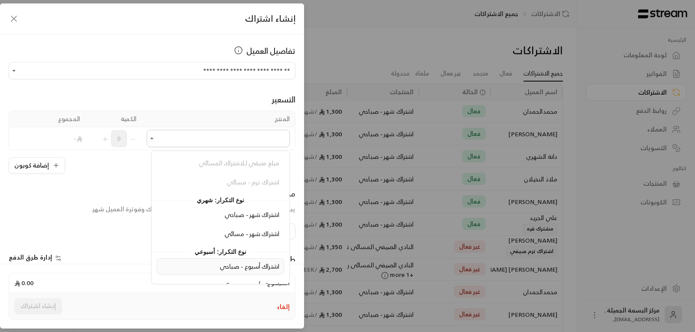
scroll to position [174, 0]
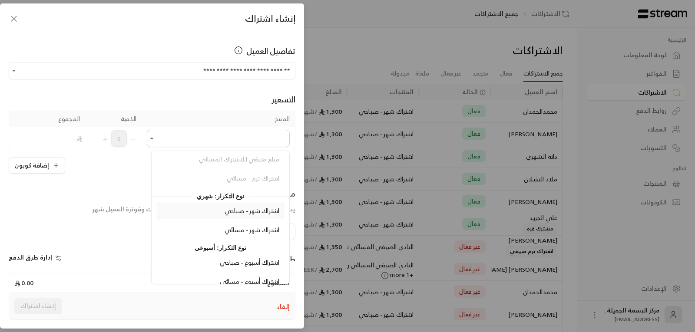
click at [250, 211] on span "اشتراك شهر - صباحي" at bounding box center [251, 210] width 55 height 11
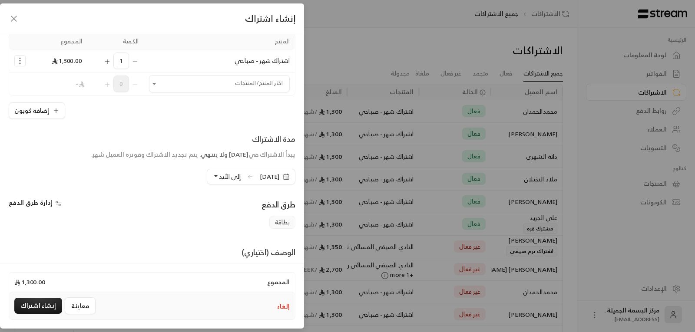
scroll to position [87, 0]
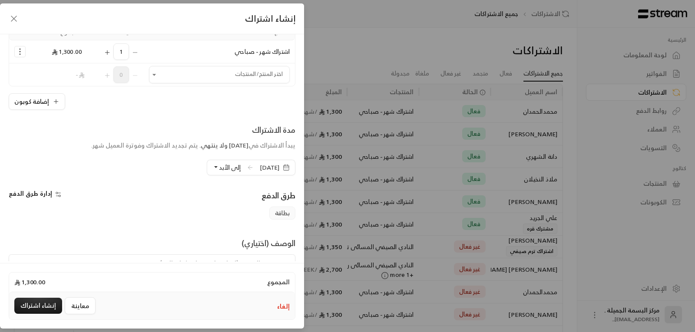
click at [284, 166] on icon "button" at bounding box center [286, 167] width 7 height 7
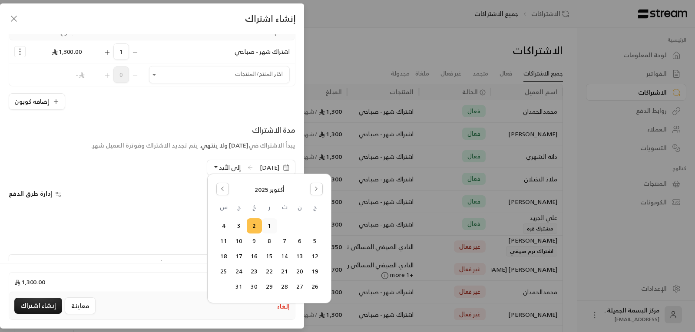
click at [269, 226] on button "1" at bounding box center [269, 226] width 14 height 14
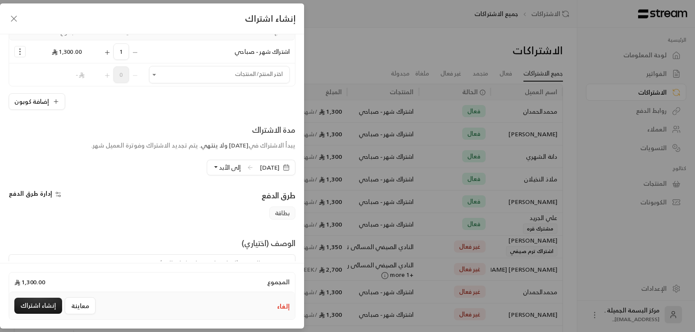
click at [212, 165] on button "إلى الأبد" at bounding box center [226, 167] width 28 height 15
click at [277, 209] on span "دورة واحدة" at bounding box center [291, 207] width 29 height 7
click at [196, 247] on div "الوصف (اختياري)" at bounding box center [151, 265] width 295 height 56
click at [254, 254] on textarea at bounding box center [152, 273] width 287 height 39
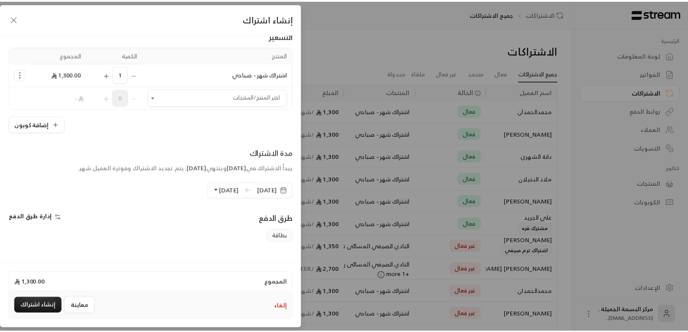
scroll to position [0, 0]
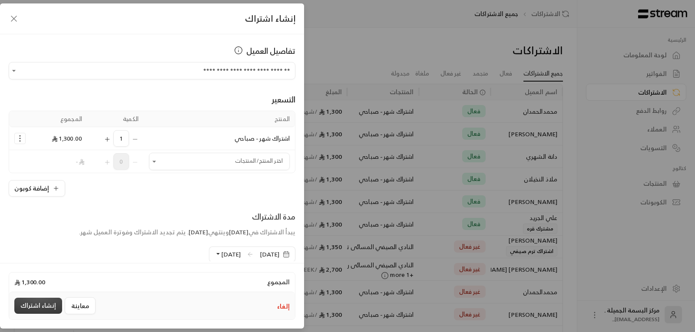
type textarea "فاتورة"
click at [31, 303] on button "إنشاء اشتراك" at bounding box center [38, 306] width 48 height 16
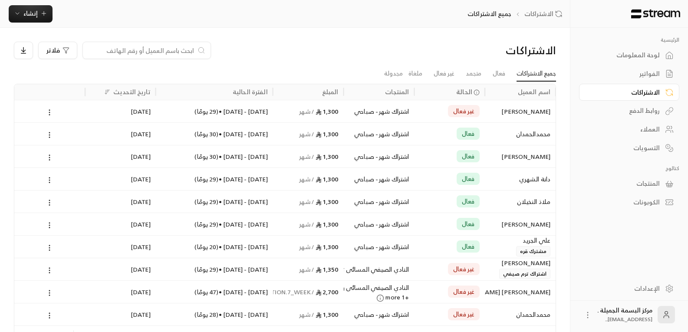
click at [516, 113] on div "[PERSON_NAME]" at bounding box center [520, 111] width 60 height 22
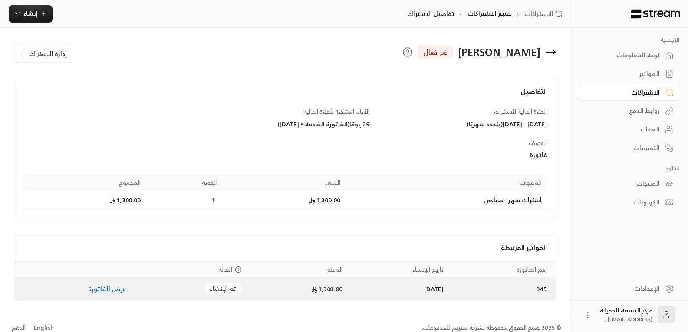
click at [112, 289] on link "عرض الفاتورة" at bounding box center [107, 288] width 38 height 11
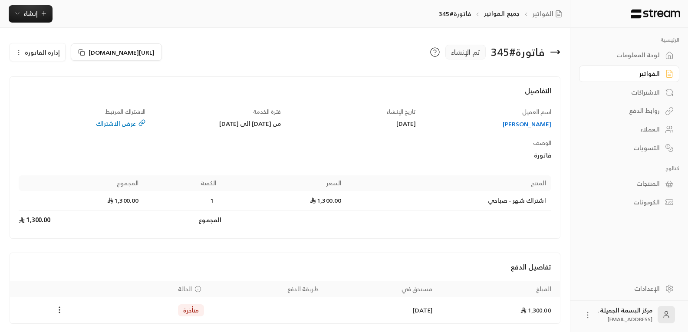
click at [62, 310] on icon "Payments" at bounding box center [59, 310] width 9 height 9
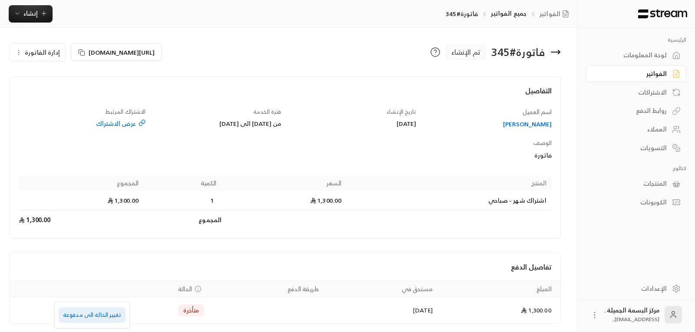
click at [83, 317] on li "تغيير الحالة الى مدفوعة" at bounding box center [92, 315] width 67 height 16
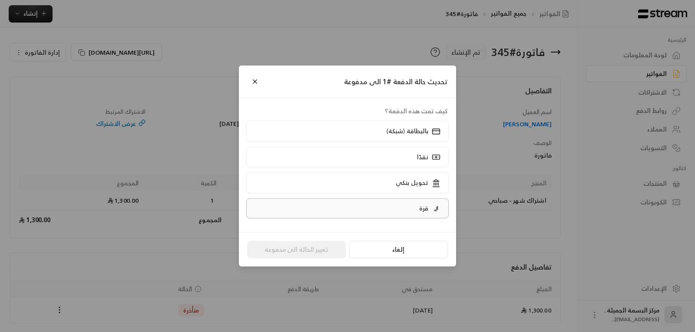
click at [428, 207] on p "قرة" at bounding box center [423, 208] width 9 height 9
click at [285, 253] on button "تغيير الحالة الى مدفوعة" at bounding box center [296, 249] width 99 height 17
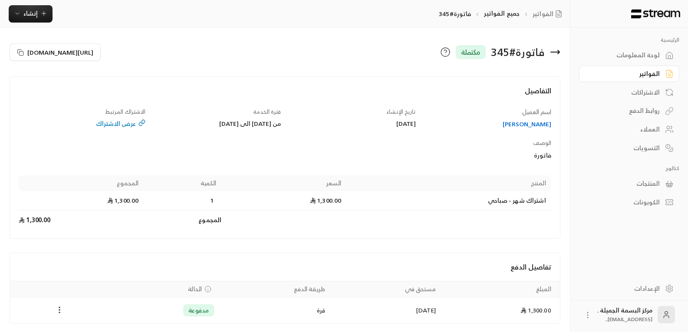
click at [647, 128] on div "العملاء" at bounding box center [625, 129] width 70 height 9
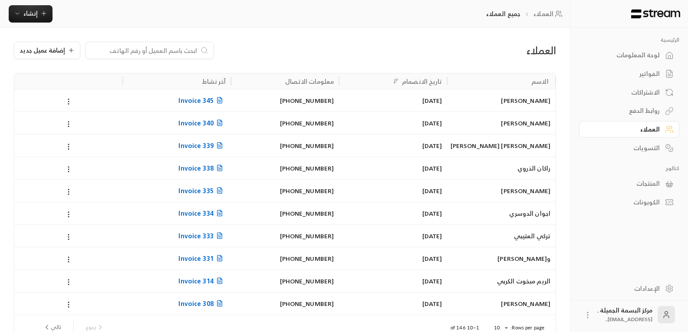
click at [146, 52] on input at bounding box center [144, 51] width 106 height 10
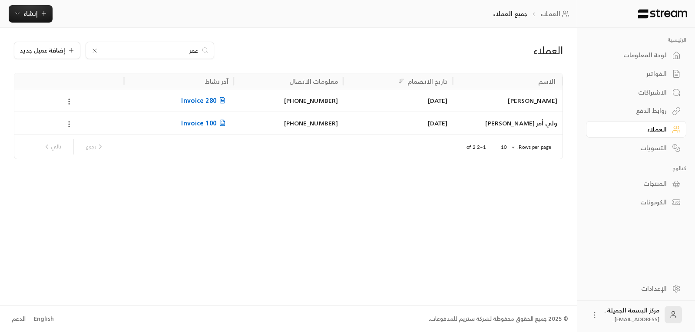
type input "عمر"
click at [531, 103] on div "[PERSON_NAME]" at bounding box center [507, 100] width 99 height 22
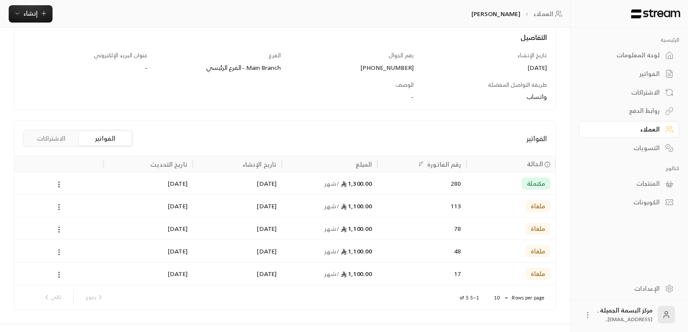
scroll to position [126, 0]
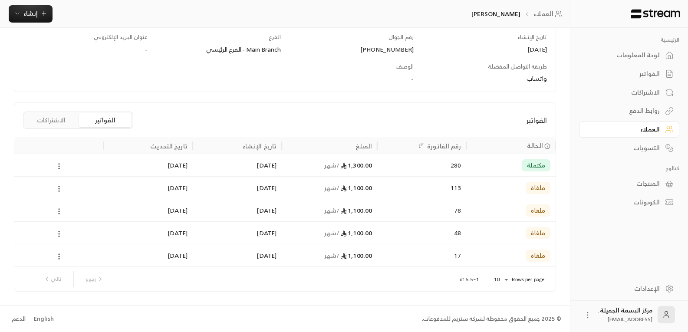
click at [0, 289] on div "[PERSON_NAME] إدارة العميل الفواتير الصادرة 5 إجمالي المبلغ المدفوع 1,300.00 ال…" at bounding box center [285, 103] width 570 height 404
click at [59, 167] on icon at bounding box center [59, 166] width 8 height 8
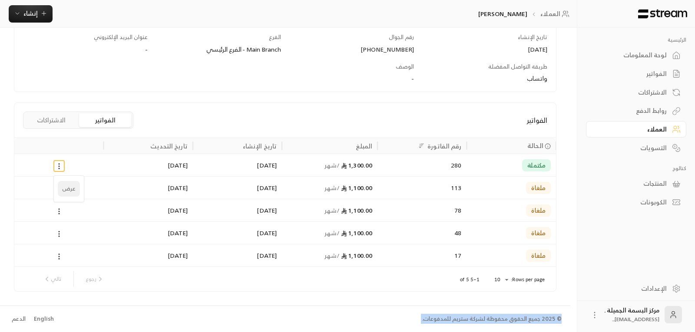
click at [66, 189] on li "عرض" at bounding box center [69, 189] width 22 height 16
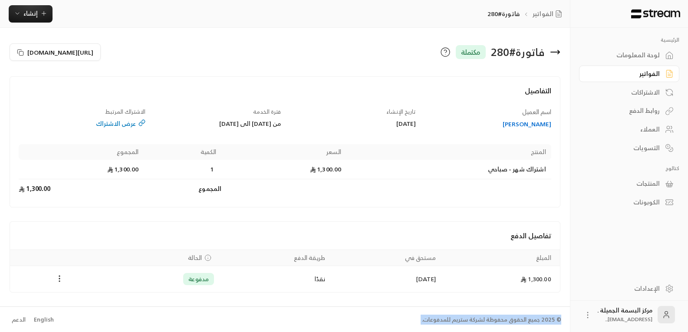
click at [122, 125] on div "عرض الاشتراك" at bounding box center [82, 123] width 127 height 9
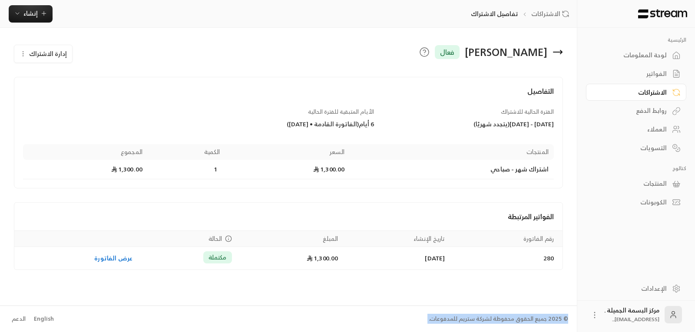
click at [650, 132] on div "العملاء" at bounding box center [631, 129] width 70 height 9
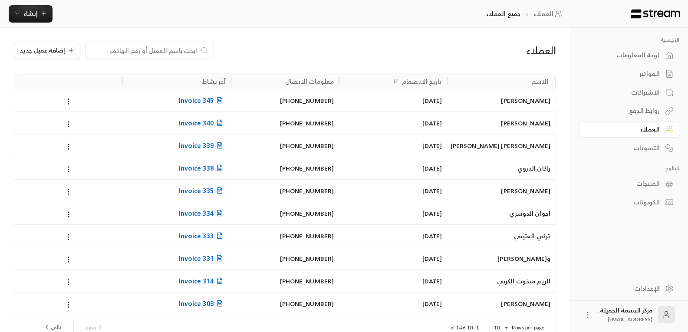
click at [113, 53] on input at bounding box center [144, 51] width 106 height 10
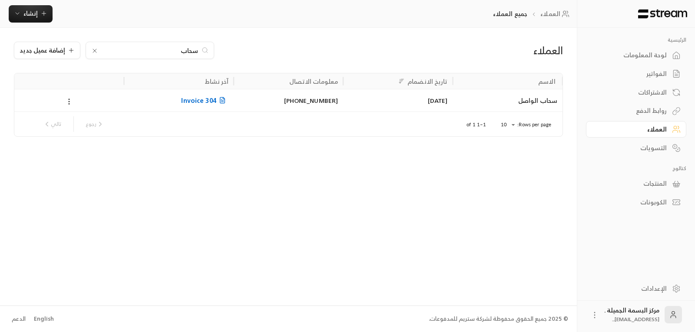
type input "سحاب"
click at [524, 102] on div "سحاب الواصل" at bounding box center [507, 100] width 99 height 22
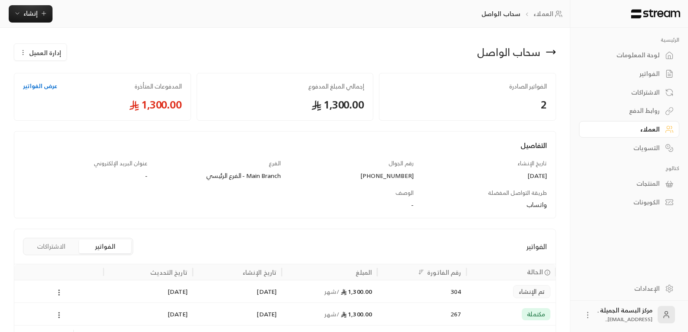
click at [44, 89] on link "عرض الفواتير" at bounding box center [40, 86] width 34 height 9
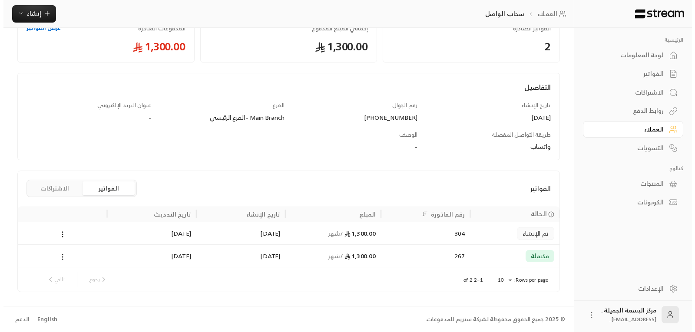
scroll to position [59, 0]
click at [59, 257] on circle at bounding box center [59, 256] width 1 height 1
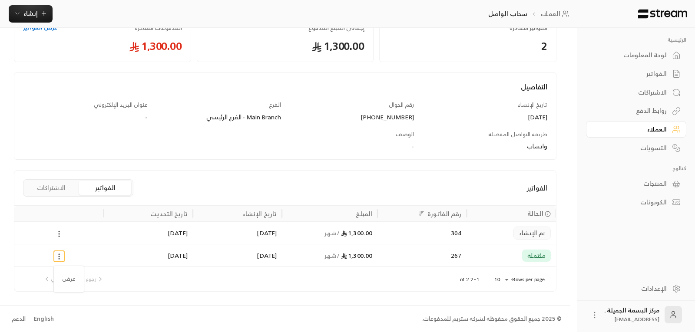
click at [59, 257] on div at bounding box center [347, 166] width 695 height 332
click at [60, 259] on icon at bounding box center [59, 257] width 8 height 8
click at [68, 281] on li "عرض" at bounding box center [69, 279] width 22 height 16
